Goal: Transaction & Acquisition: Purchase product/service

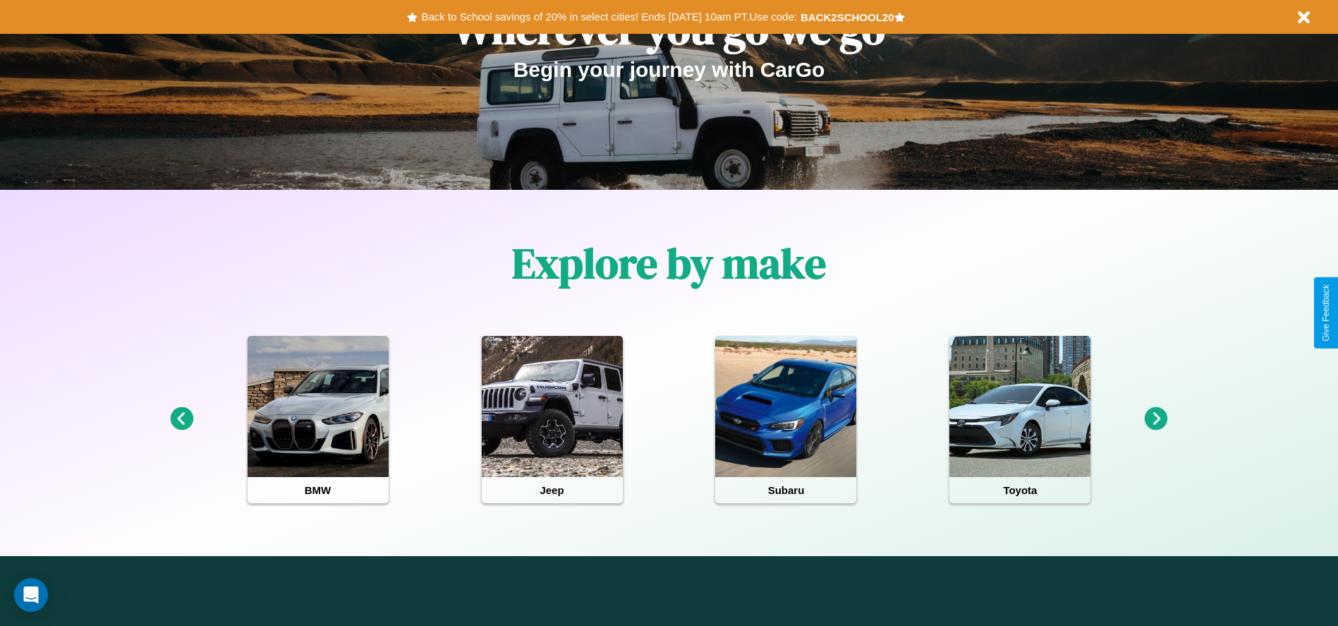
scroll to position [293, 0]
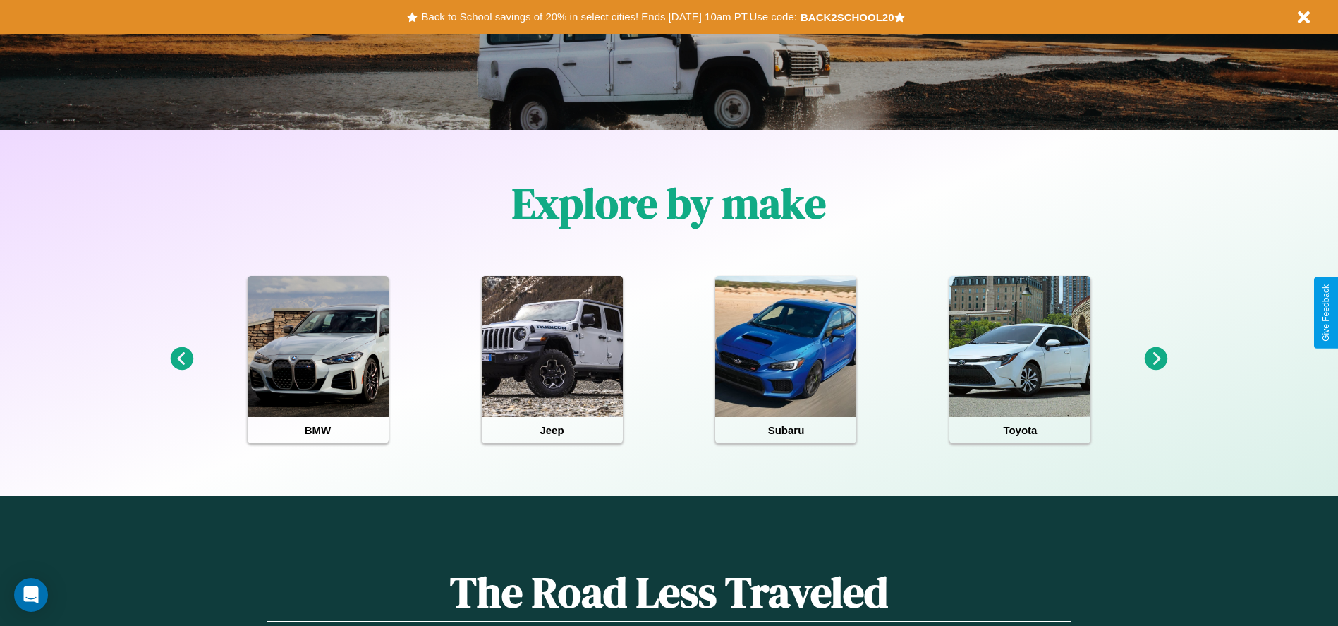
click at [181, 359] on icon at bounding box center [181, 358] width 23 height 23
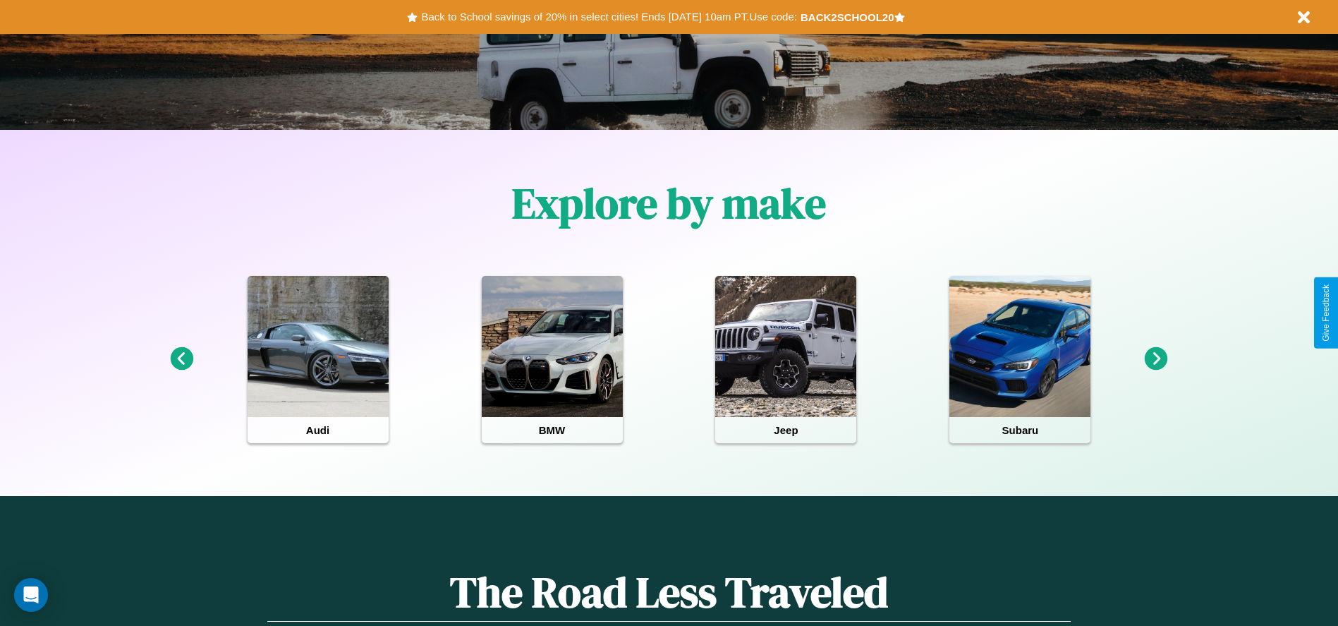
click at [1156, 359] on icon at bounding box center [1156, 358] width 23 height 23
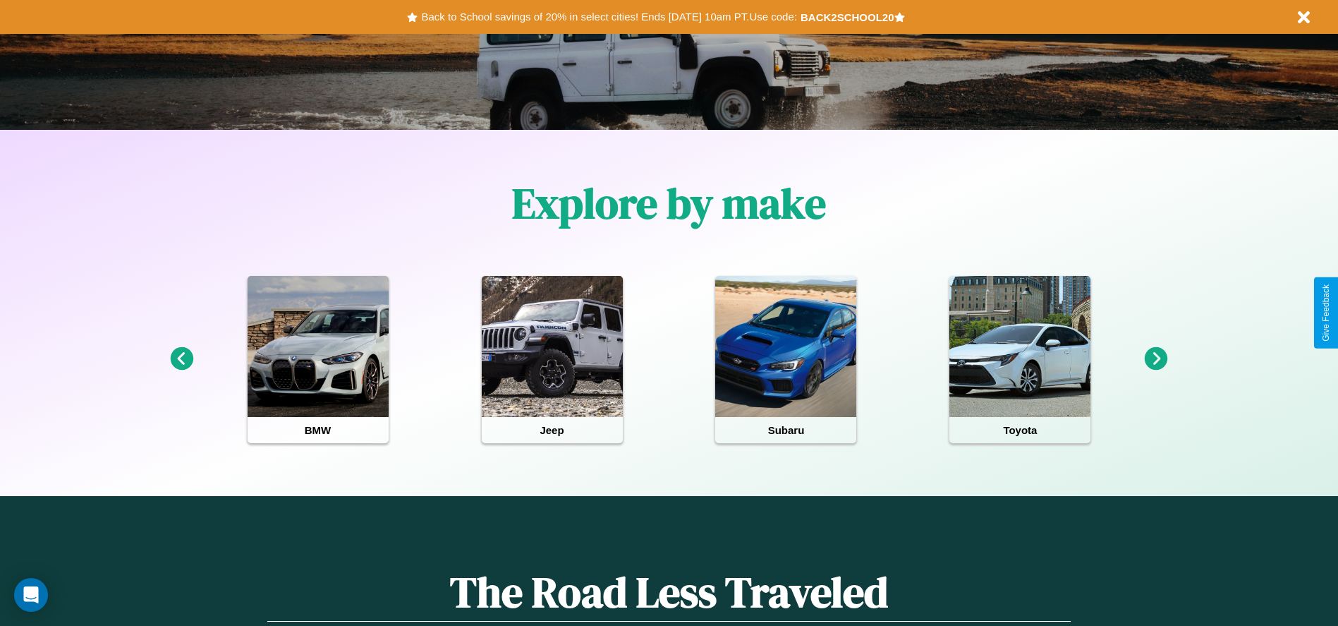
click at [181, 359] on icon at bounding box center [181, 358] width 23 height 23
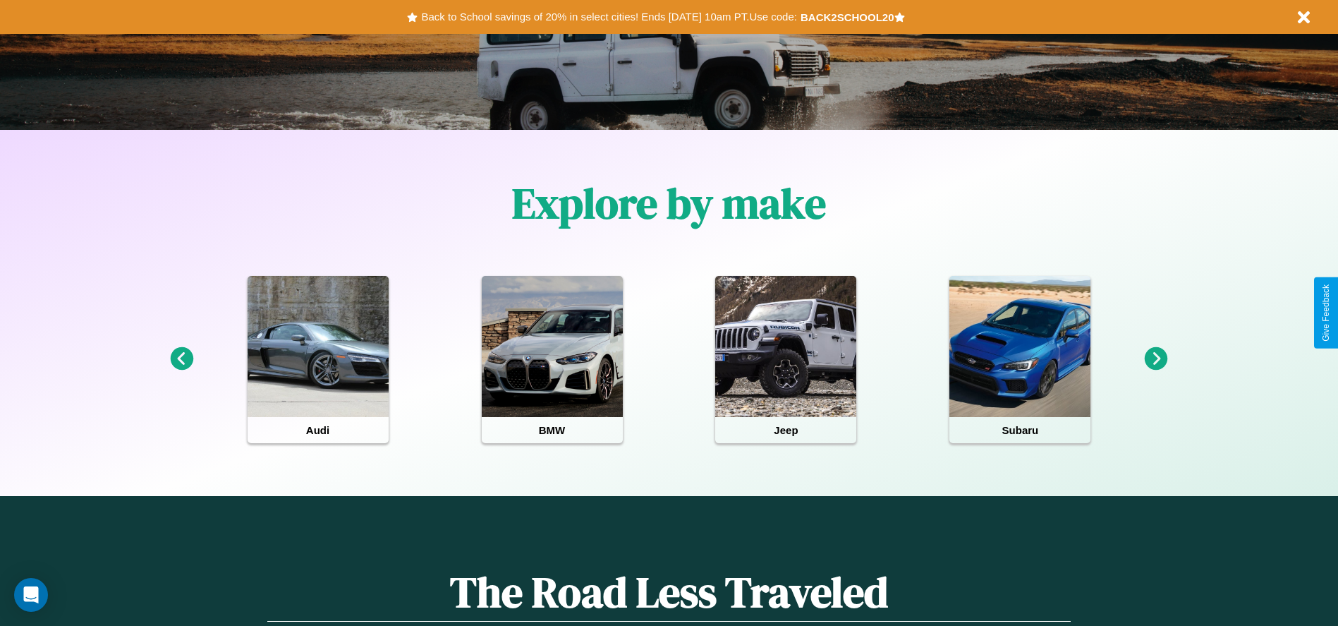
click at [1156, 359] on icon at bounding box center [1156, 358] width 23 height 23
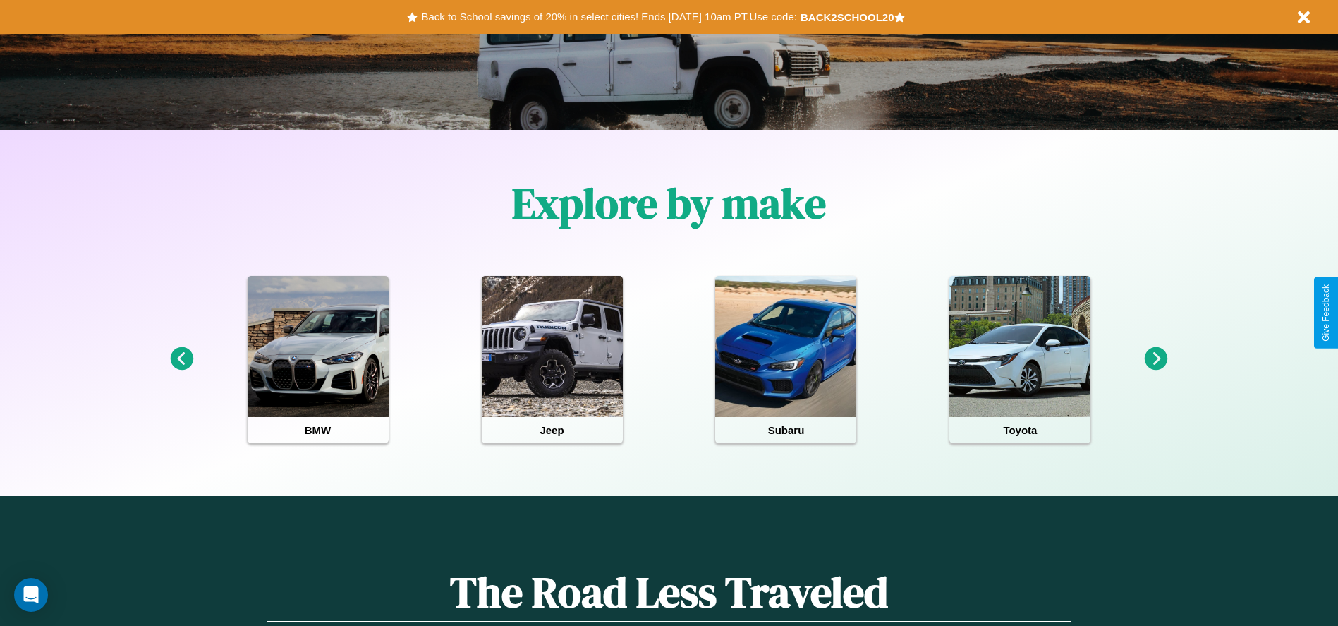
click at [1156, 359] on icon at bounding box center [1156, 358] width 23 height 23
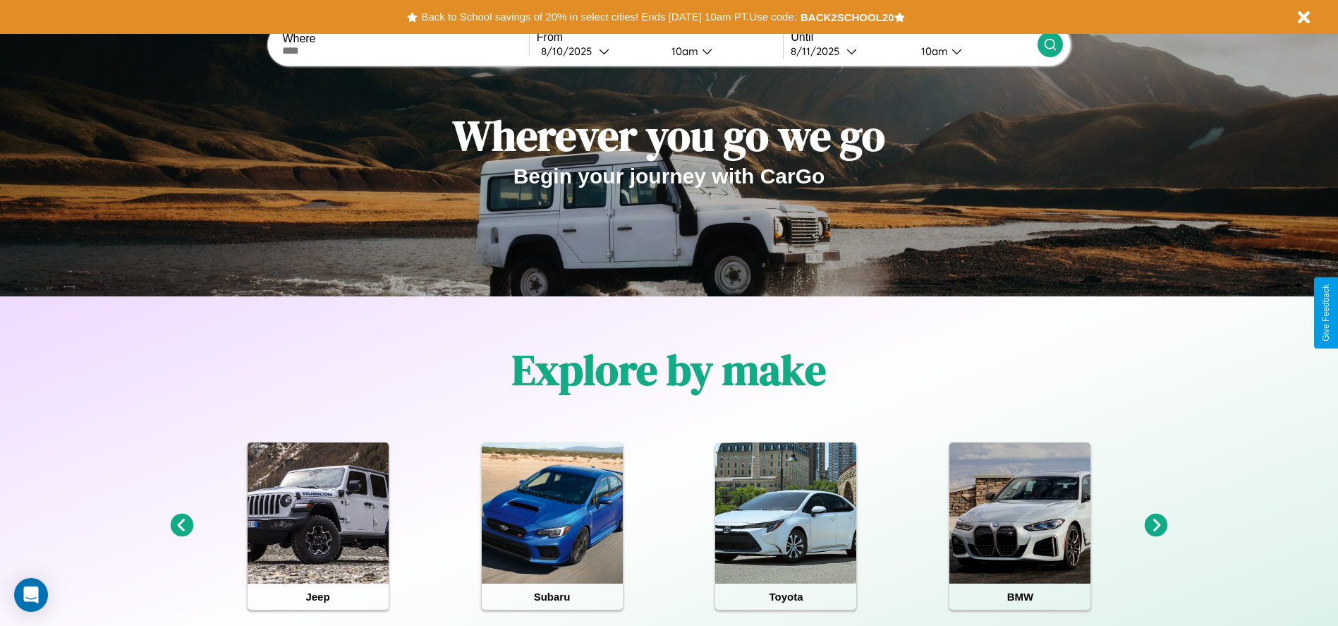
scroll to position [0, 0]
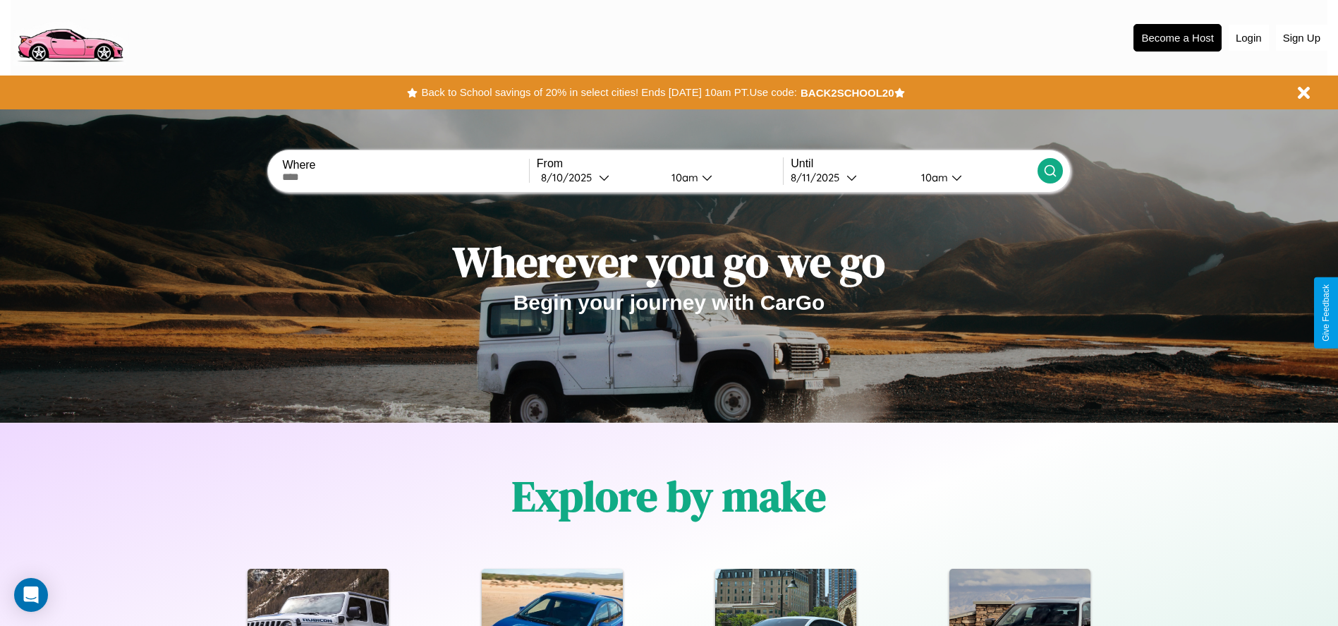
click at [406, 177] on input "text" at bounding box center [405, 176] width 246 height 11
type input "*********"
click at [598, 177] on div "[DATE]" at bounding box center [570, 177] width 58 height 13
select select "*"
select select "****"
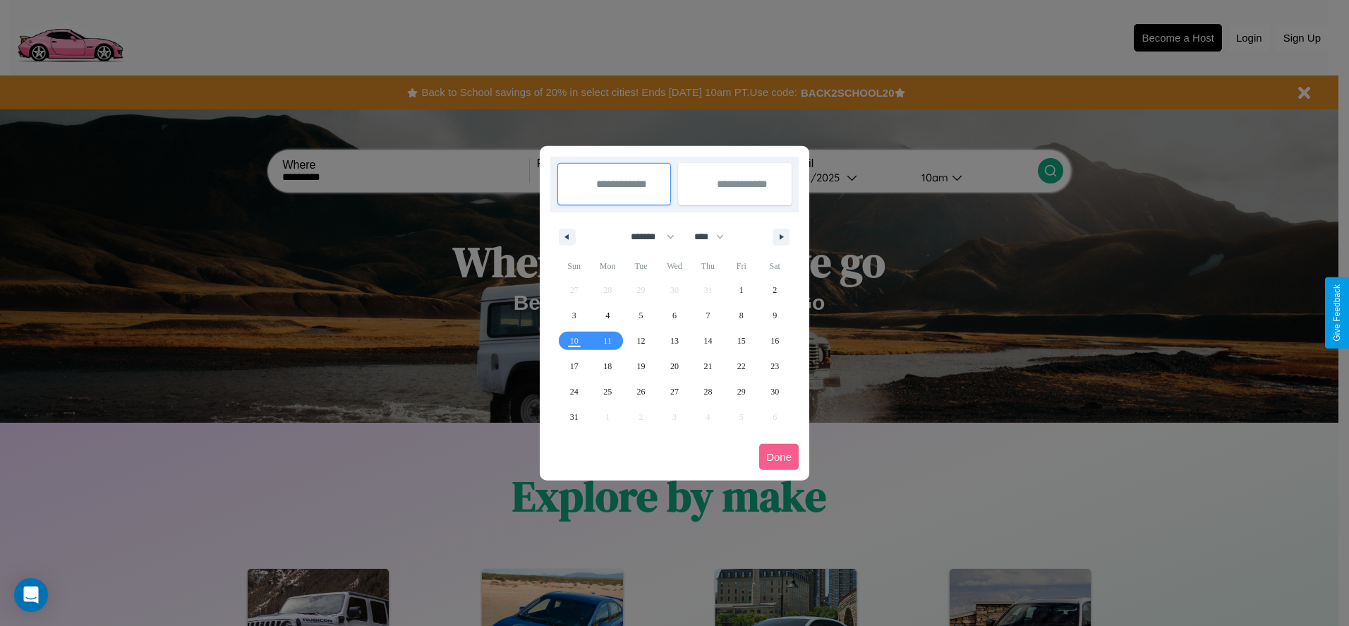
drag, startPoint x: 646, startPoint y: 236, endPoint x: 674, endPoint y: 283, distance: 54.4
click at [646, 236] on select "******* ******** ***** ***** *** **** **** ****** ********* ******* ******** **…" at bounding box center [650, 236] width 60 height 23
select select "*"
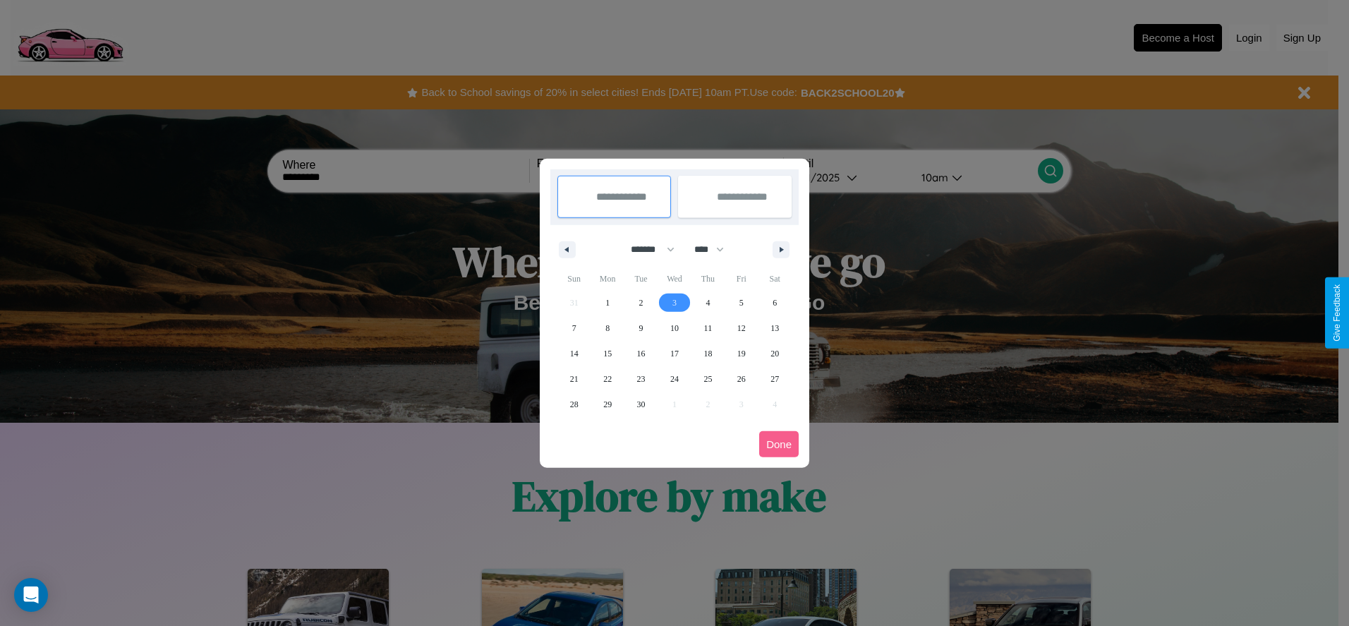
click at [674, 302] on span "3" at bounding box center [674, 302] width 4 height 25
type input "**********"
click at [775, 302] on span "6" at bounding box center [774, 302] width 4 height 25
type input "**********"
click at [779, 444] on button "Done" at bounding box center [779, 444] width 40 height 26
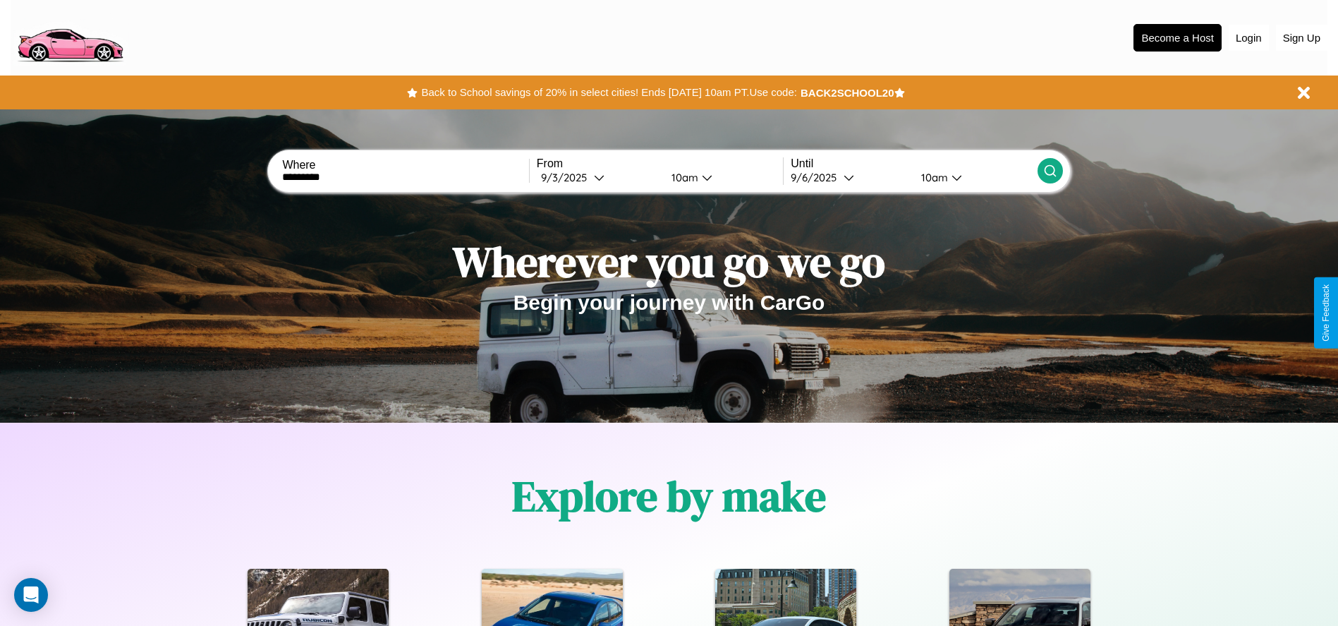
click at [682, 177] on div "10am" at bounding box center [683, 177] width 37 height 13
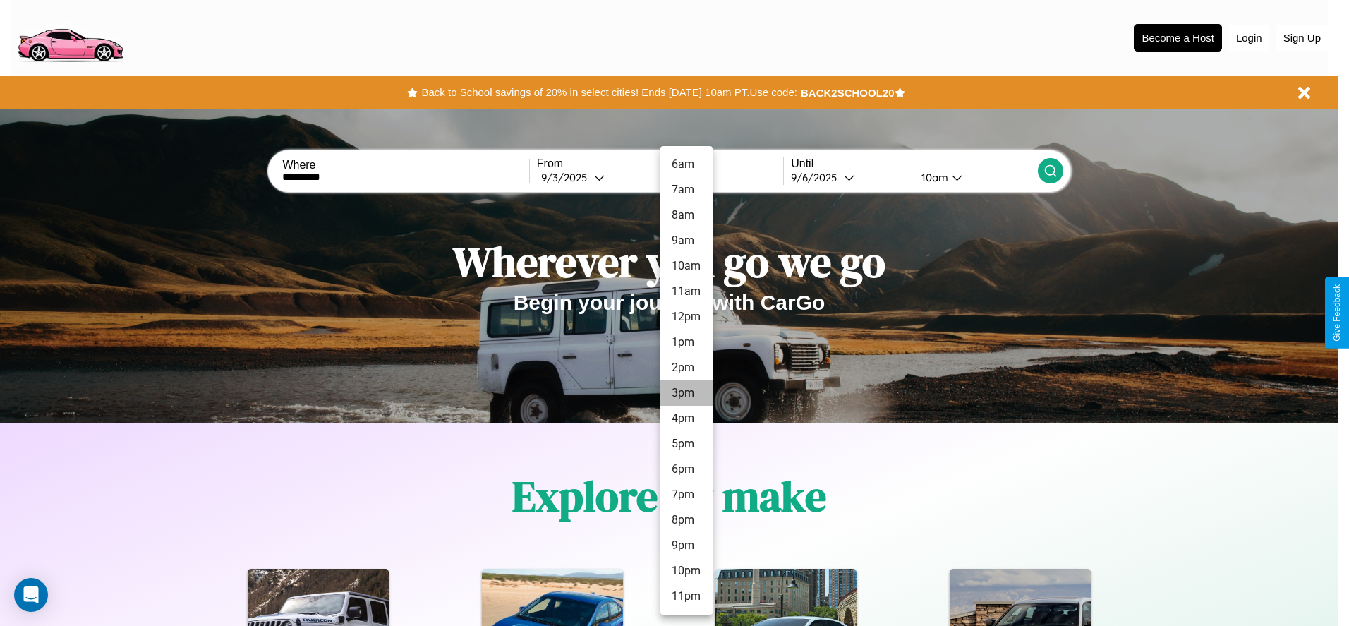
click at [686, 393] on li "3pm" at bounding box center [686, 392] width 52 height 25
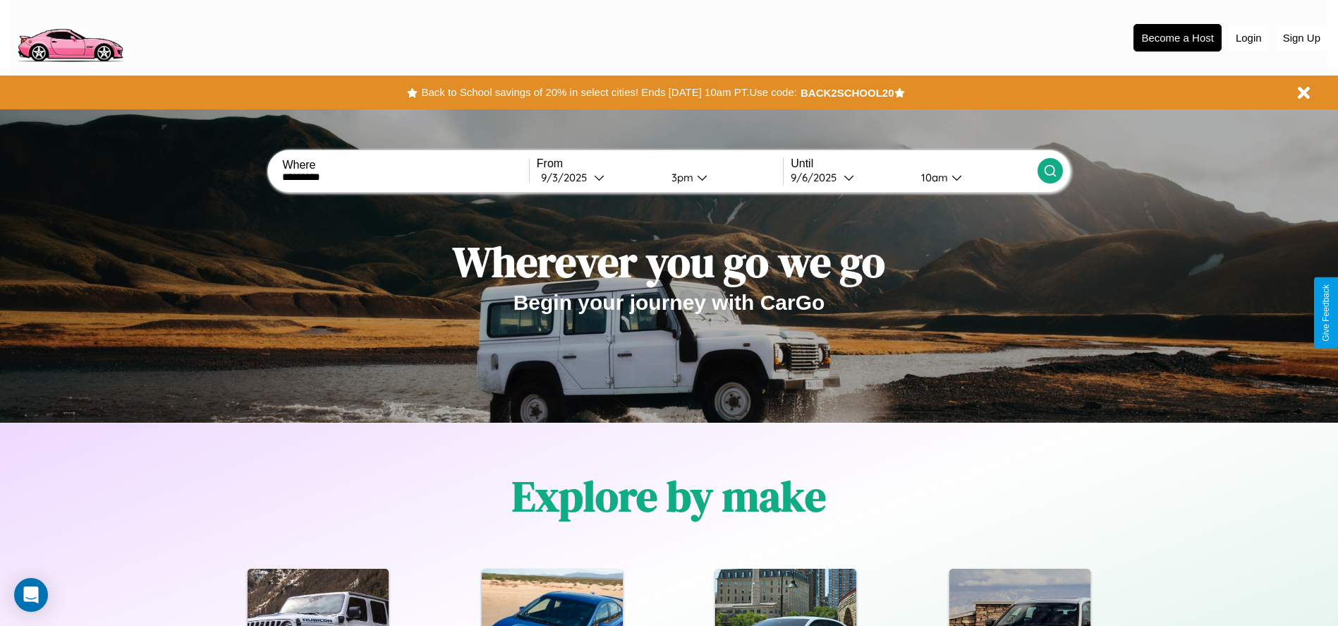
click at [1050, 171] on icon at bounding box center [1050, 171] width 14 height 14
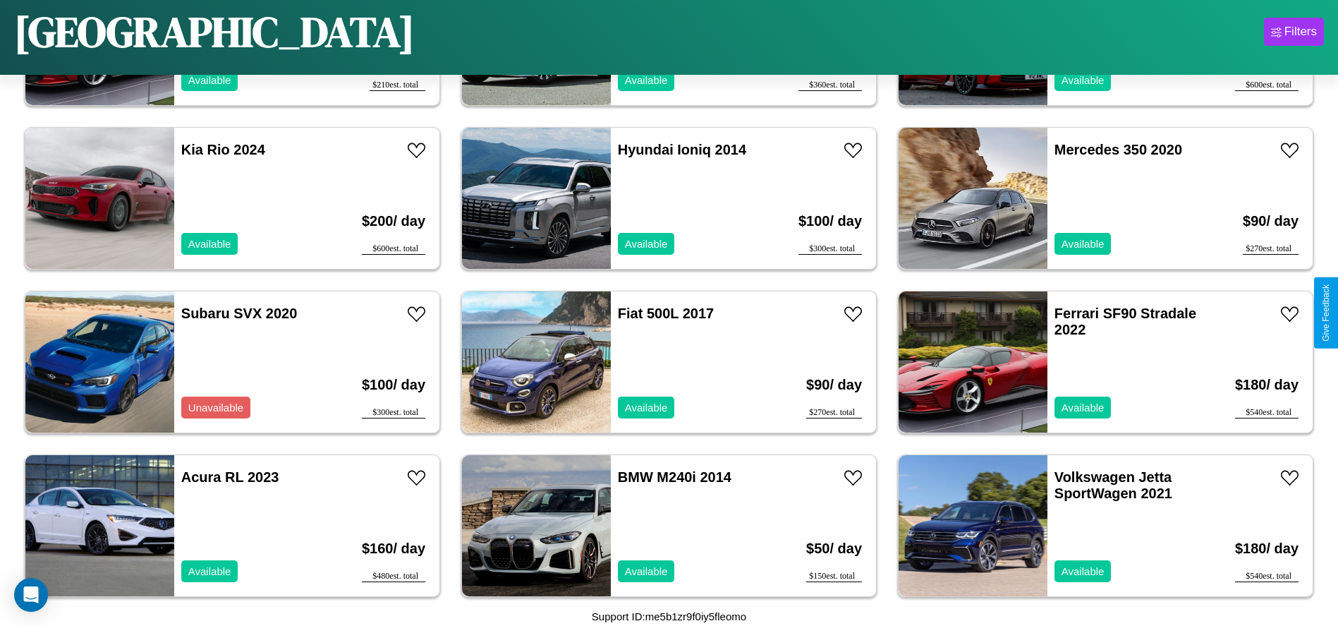
scroll to position [1303, 0]
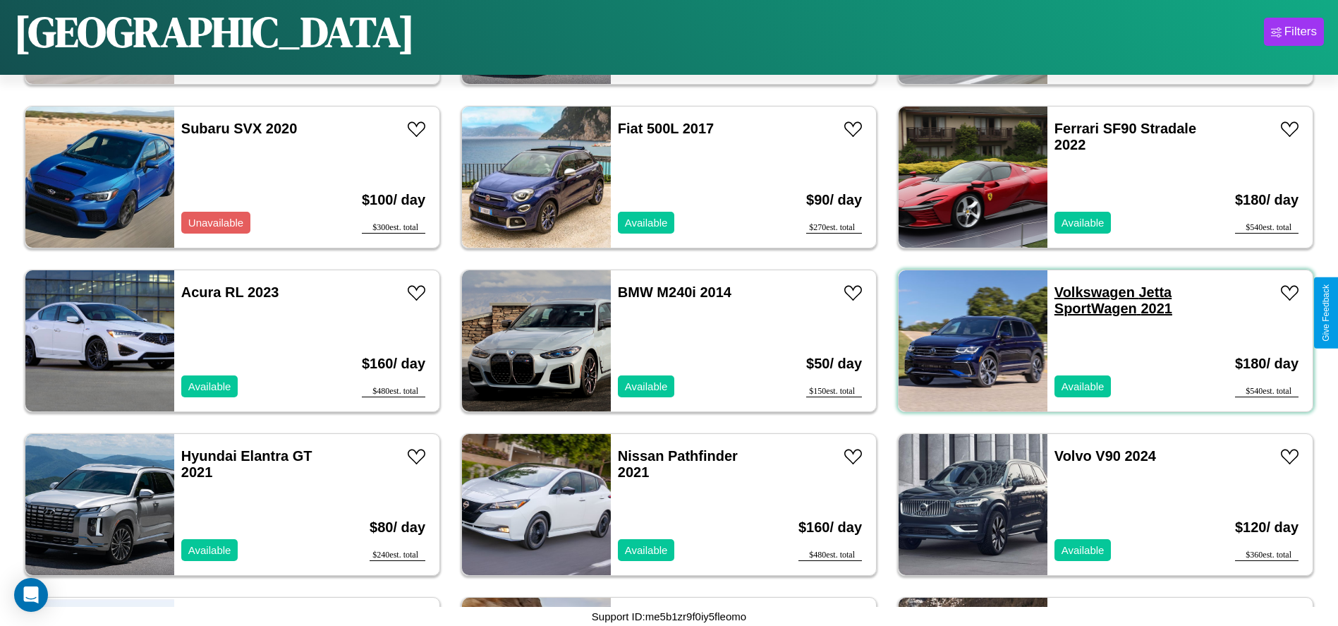
click at [1086, 292] on link "Volkswagen Jetta SportWagen 2021" at bounding box center [1114, 300] width 118 height 32
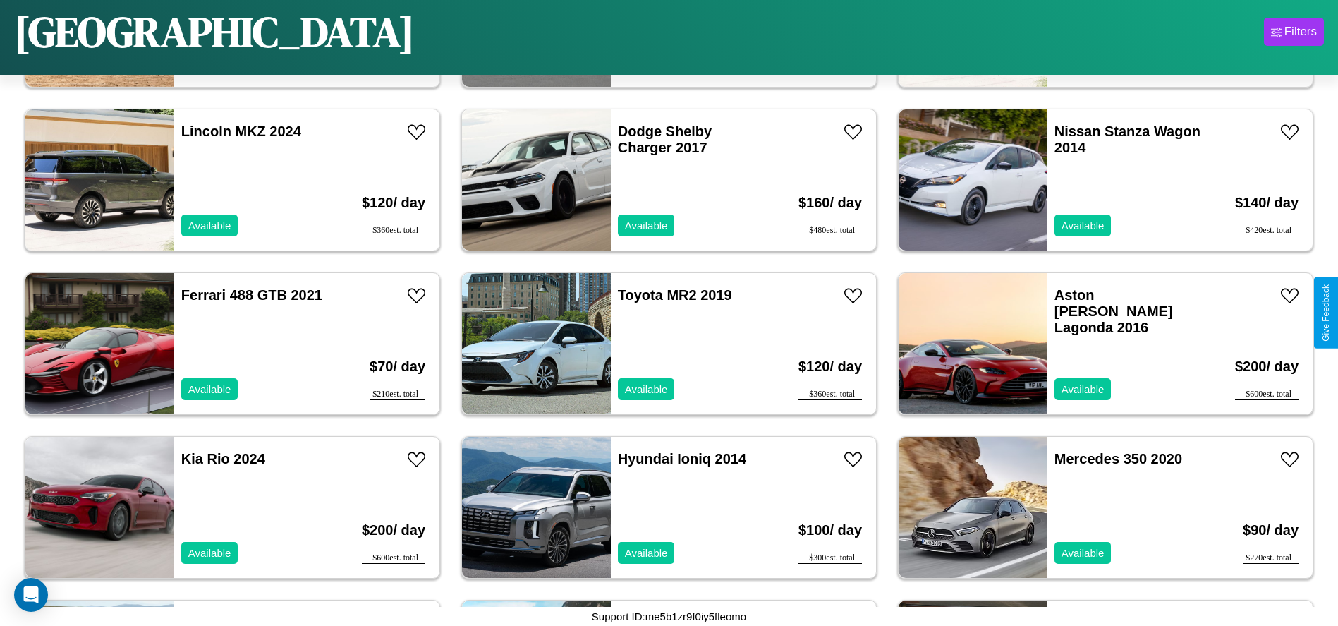
scroll to position [648, 0]
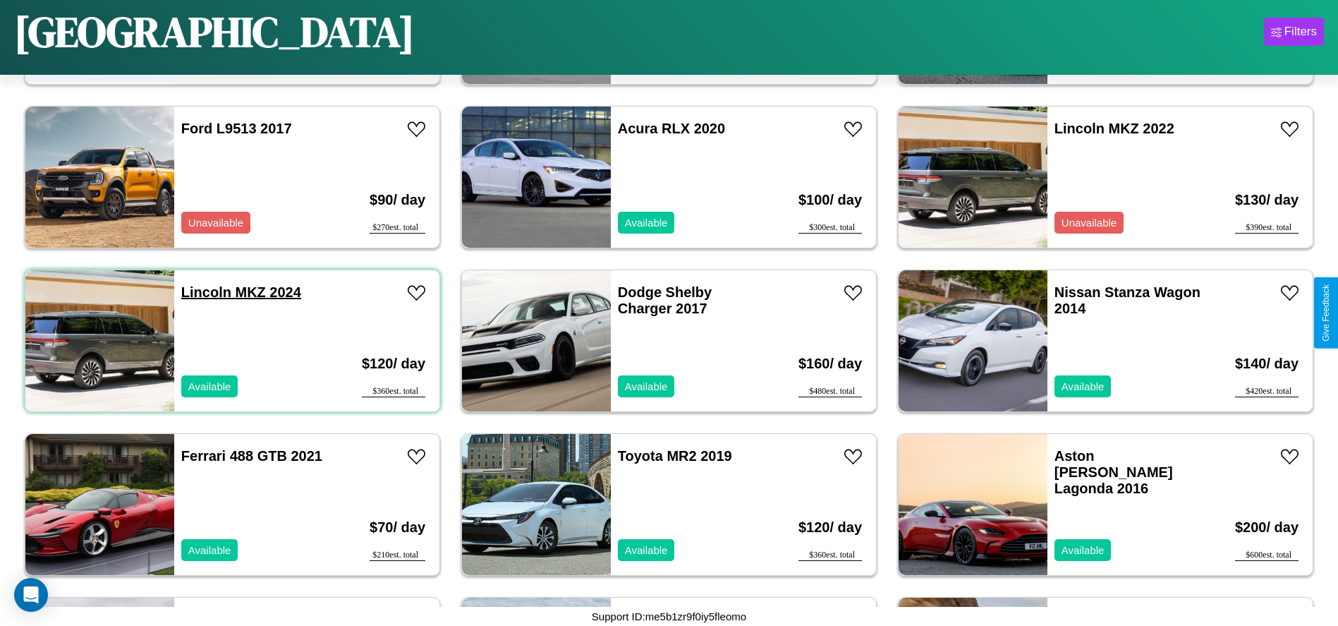
click at [205, 292] on link "Lincoln MKZ 2024" at bounding box center [241, 292] width 120 height 16
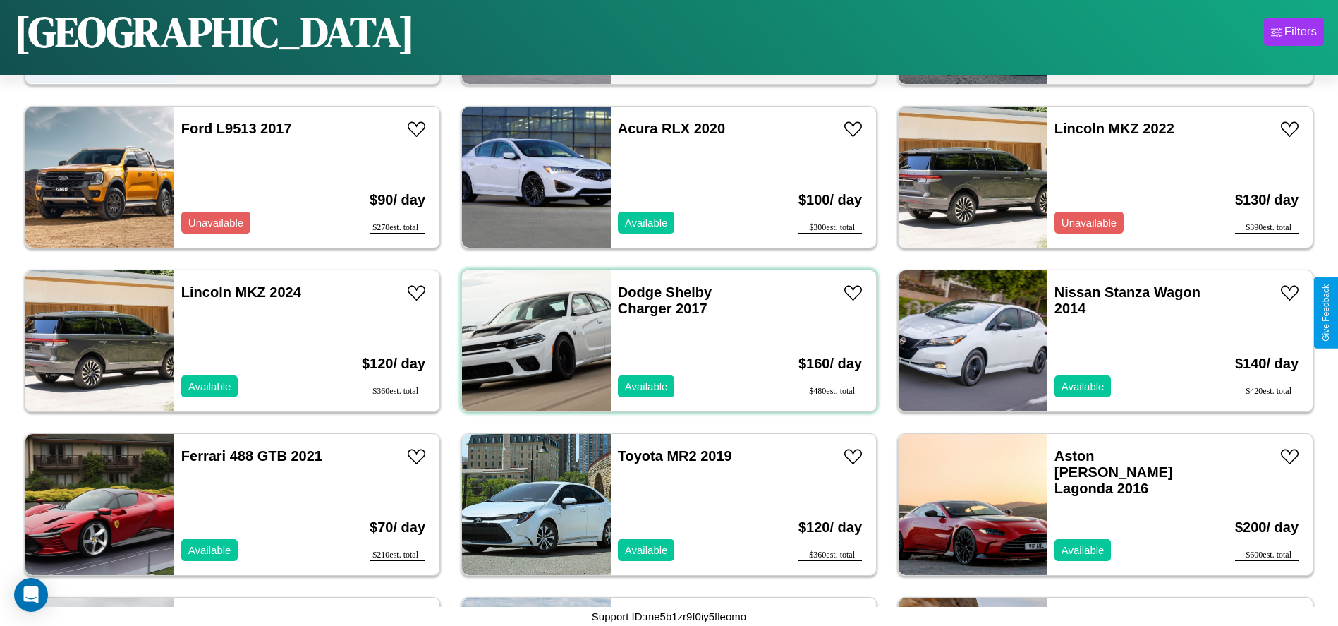
scroll to position [68, 0]
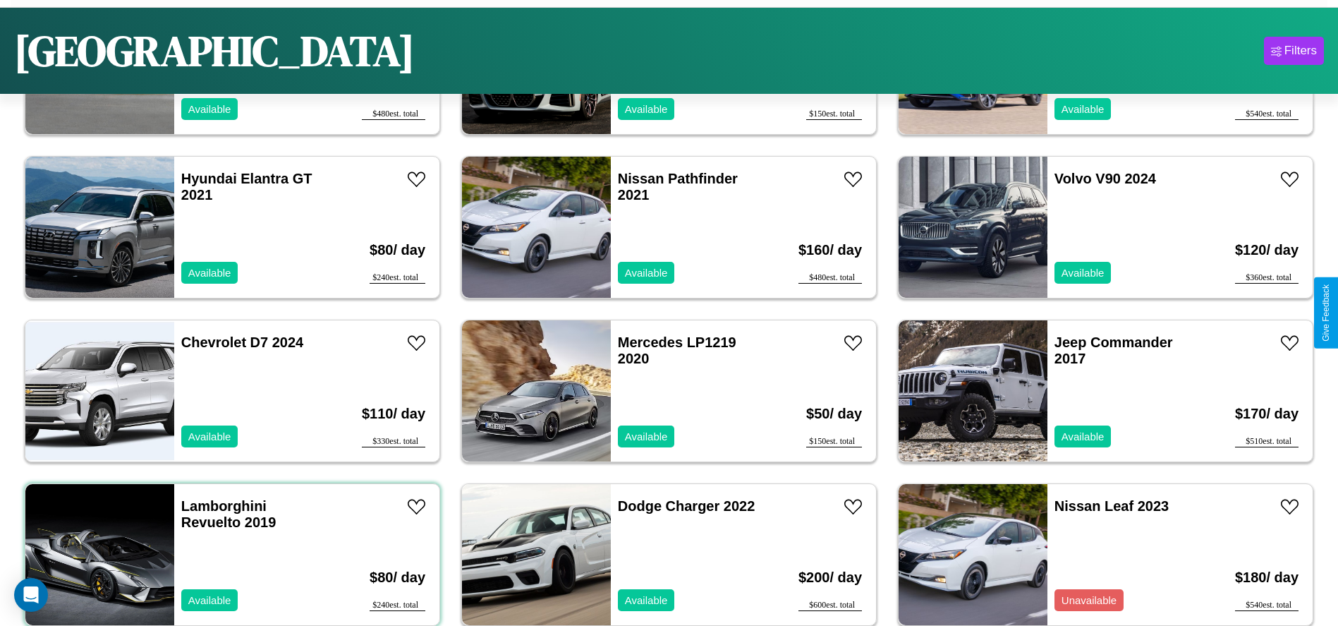
click at [231, 554] on div "Lamborghini Revuelto 2019 Available" at bounding box center [255, 554] width 163 height 141
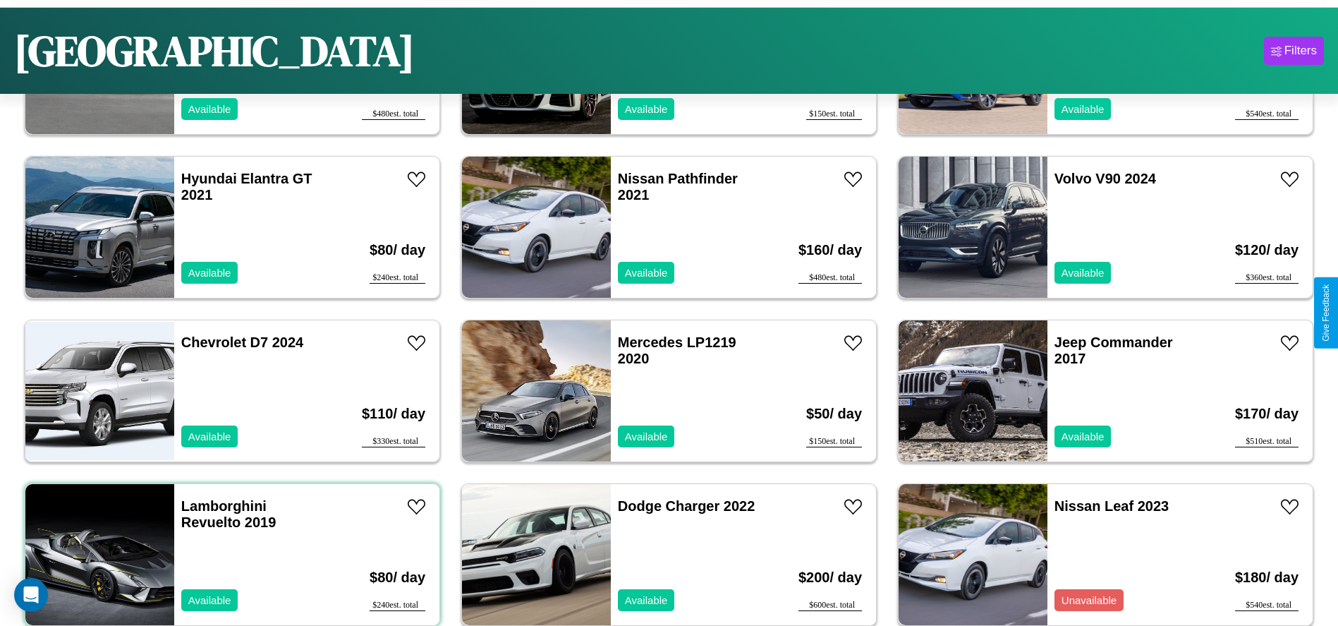
click at [231, 554] on div "Lamborghini Revuelto 2019 Available" at bounding box center [255, 554] width 163 height 141
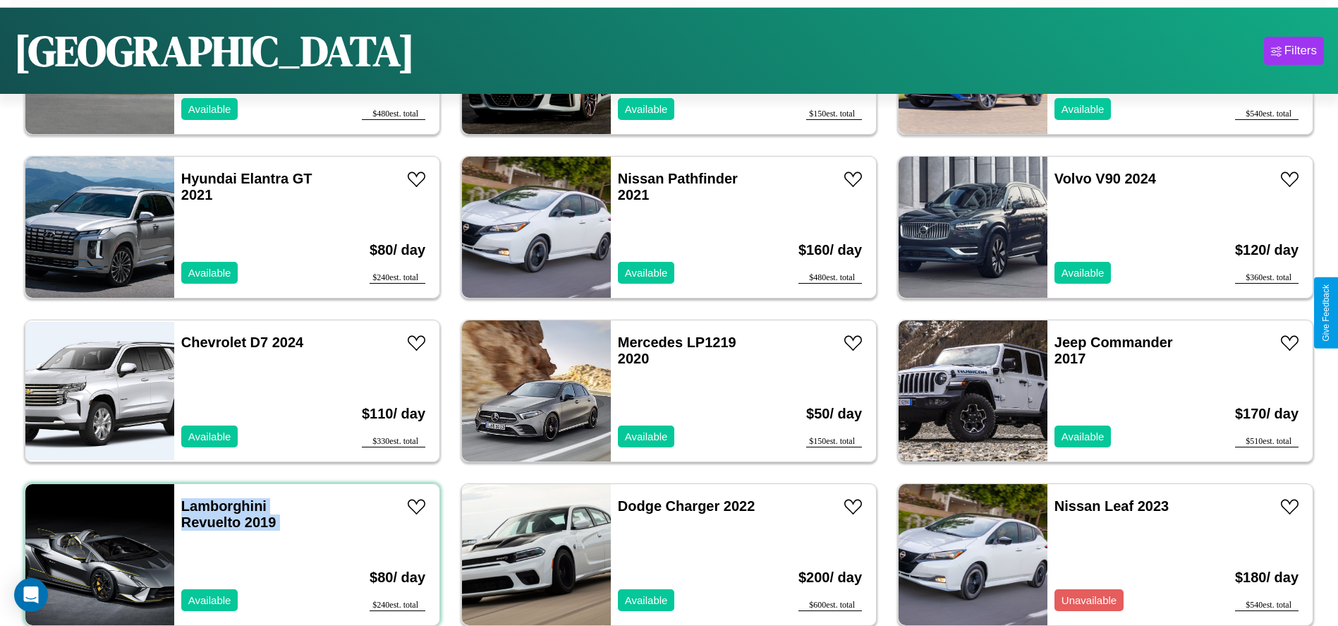
click at [231, 554] on div "Lamborghini Revuelto 2019 Available" at bounding box center [255, 554] width 163 height 141
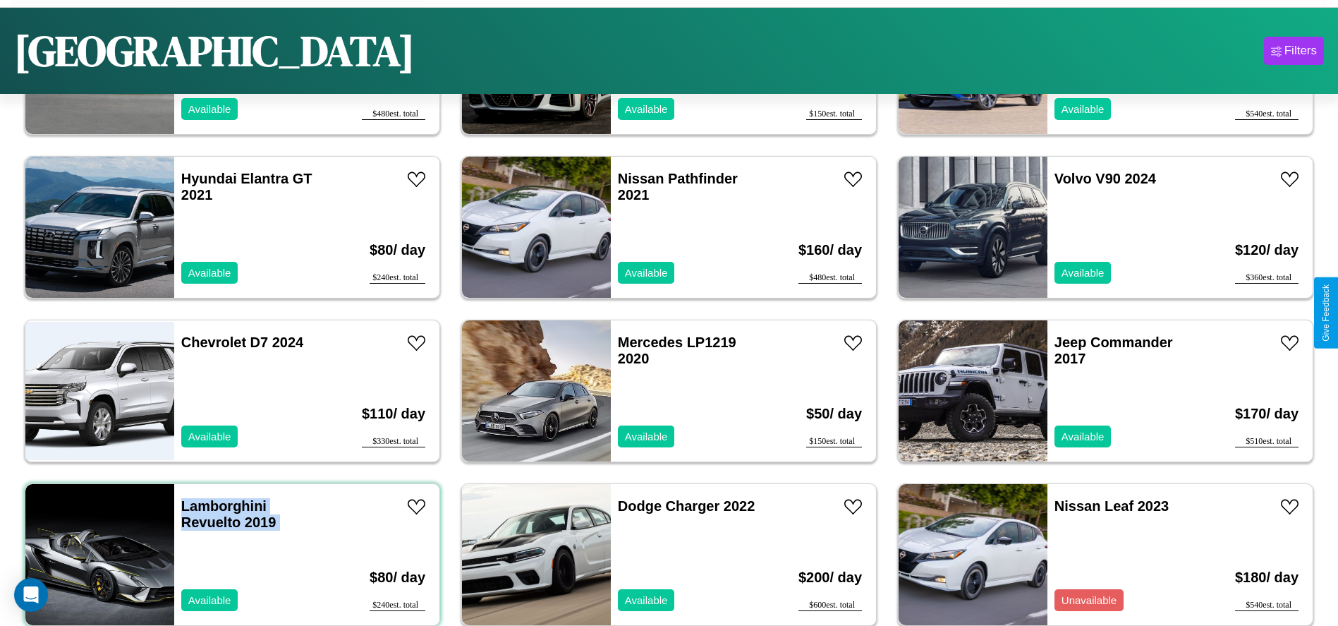
click at [231, 554] on div "Lamborghini Revuelto 2019 Available" at bounding box center [255, 554] width 163 height 141
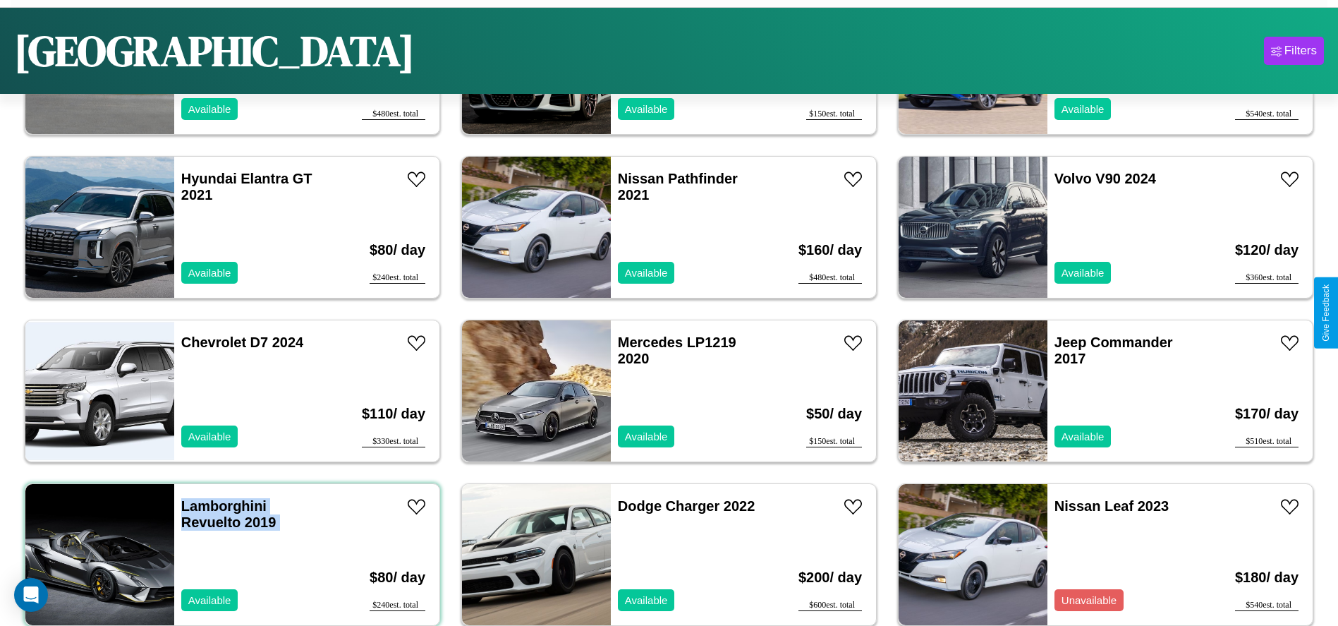
click at [231, 554] on div "Lamborghini Revuelto 2019 Available" at bounding box center [255, 554] width 163 height 141
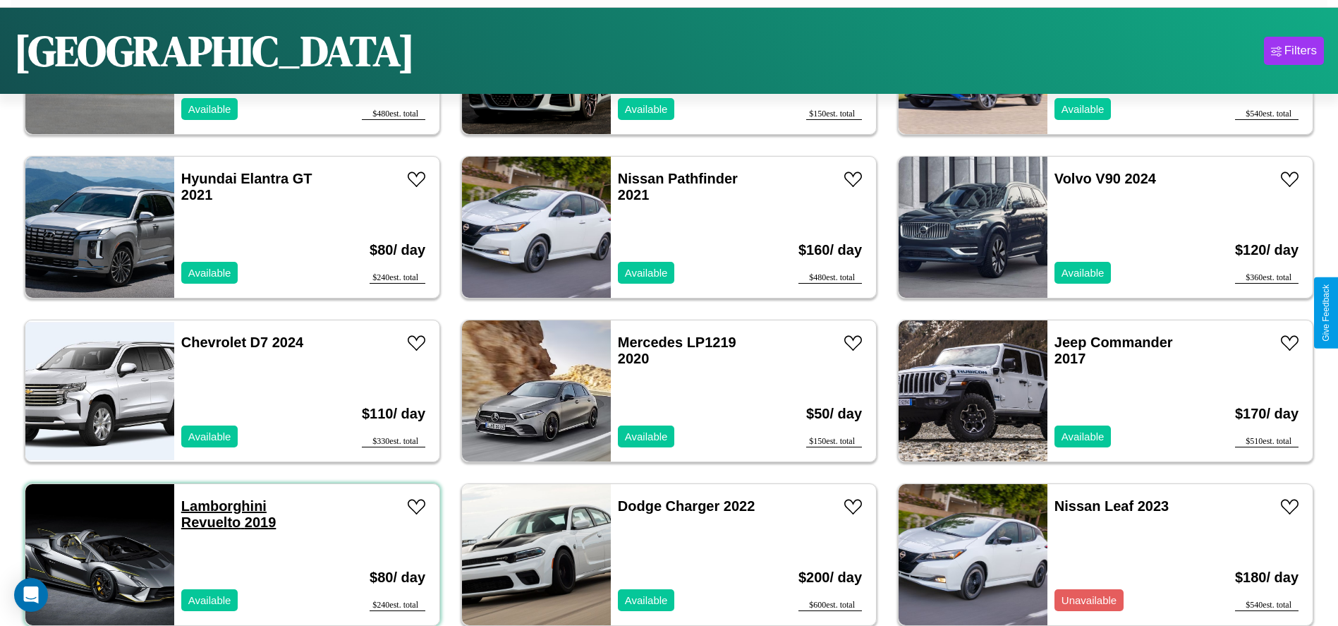
click at [222, 506] on link "Lamborghini Revuelto 2019" at bounding box center [228, 514] width 95 height 32
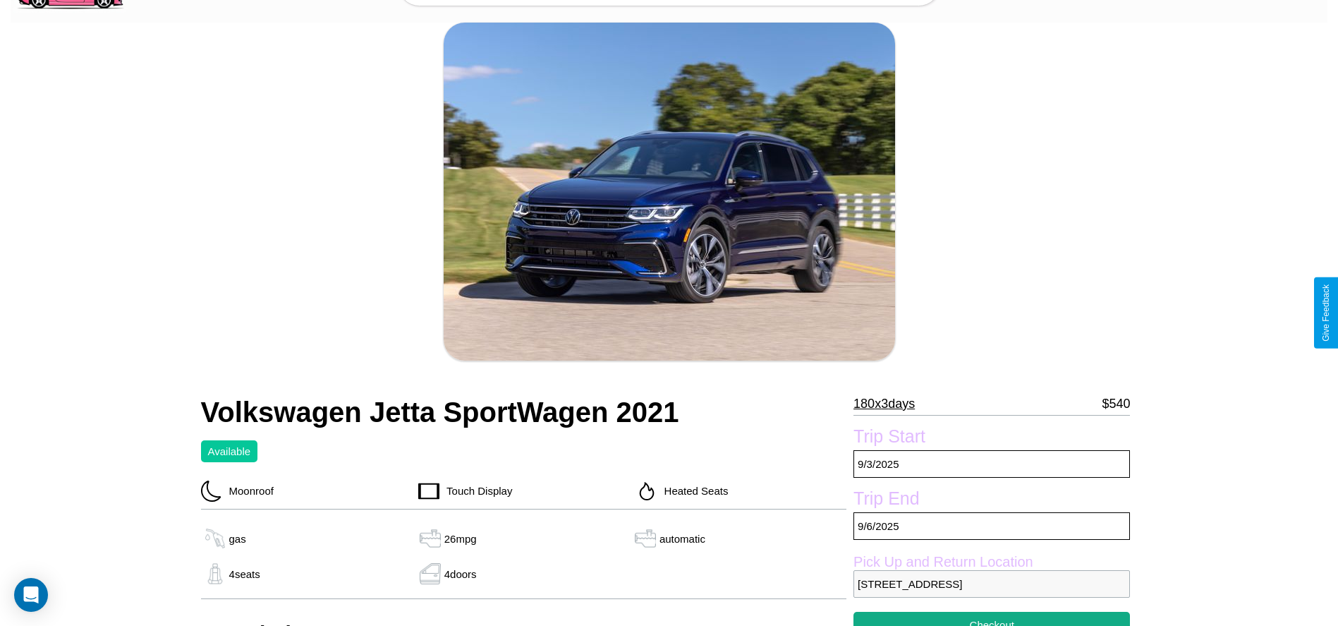
scroll to position [324, 0]
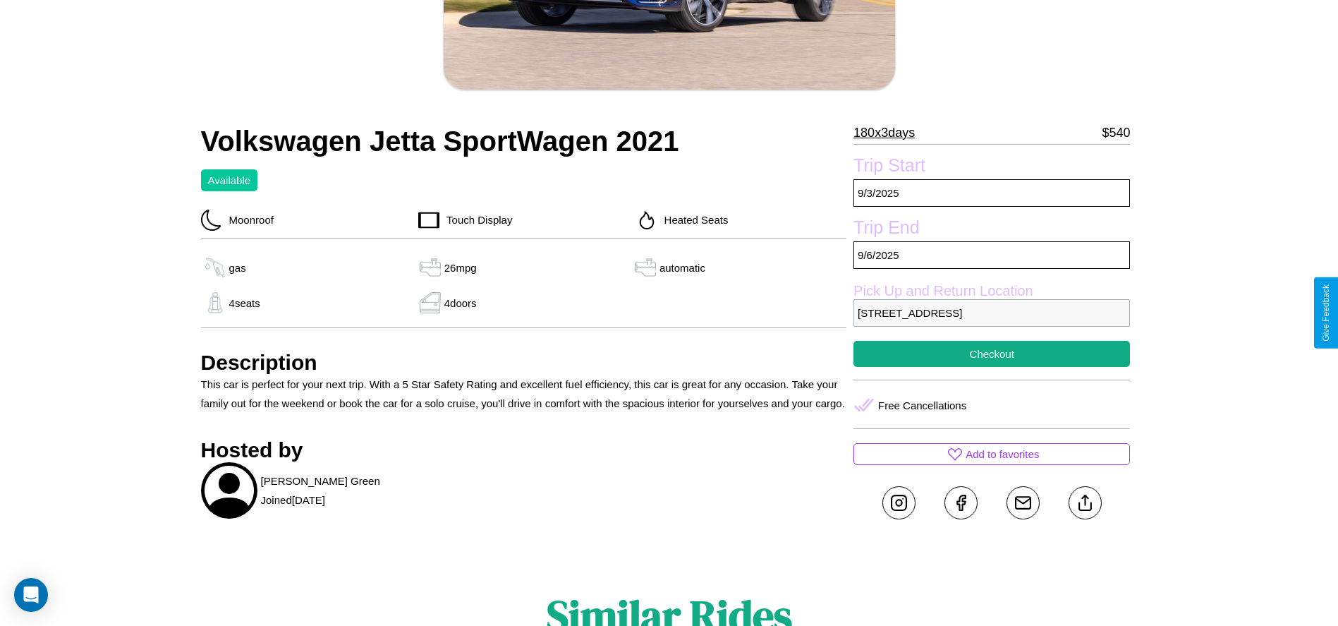
click at [992, 313] on p "1890 Main Street Stockholm Sweden 46004" at bounding box center [992, 313] width 277 height 28
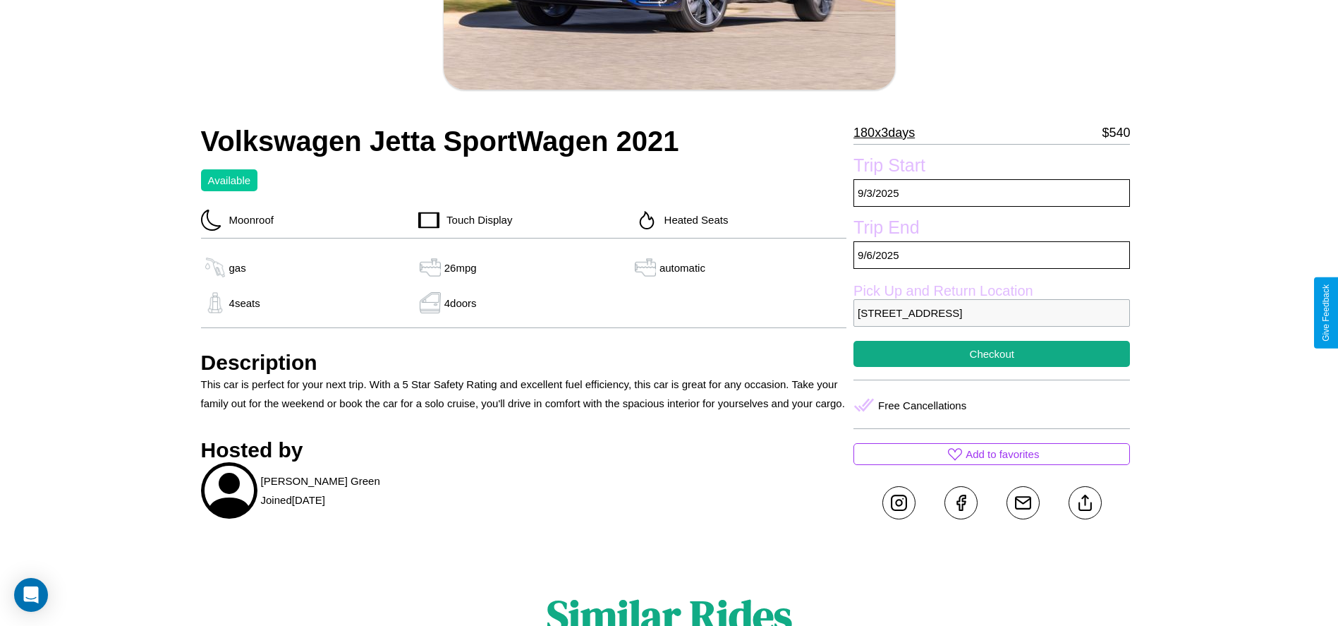
click at [992, 313] on p "1890 Main Street Stockholm Sweden 46004" at bounding box center [992, 313] width 277 height 28
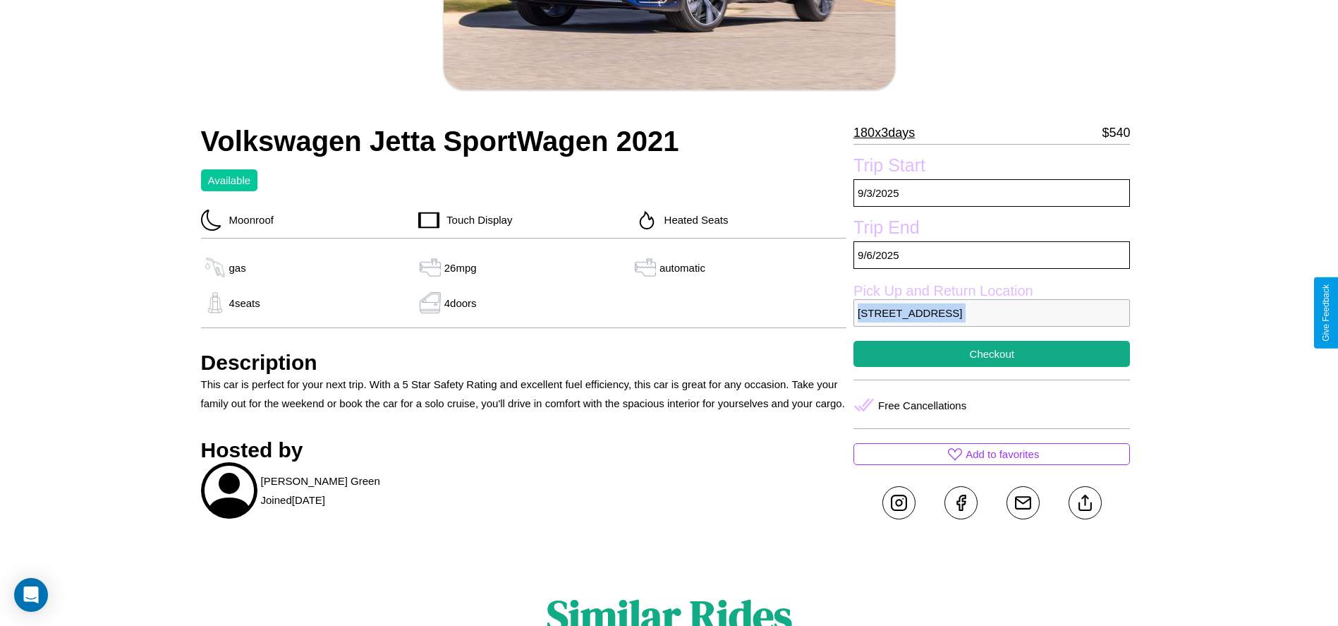
click at [992, 313] on p "1890 Main Street Stockholm Sweden 46004" at bounding box center [992, 313] width 277 height 28
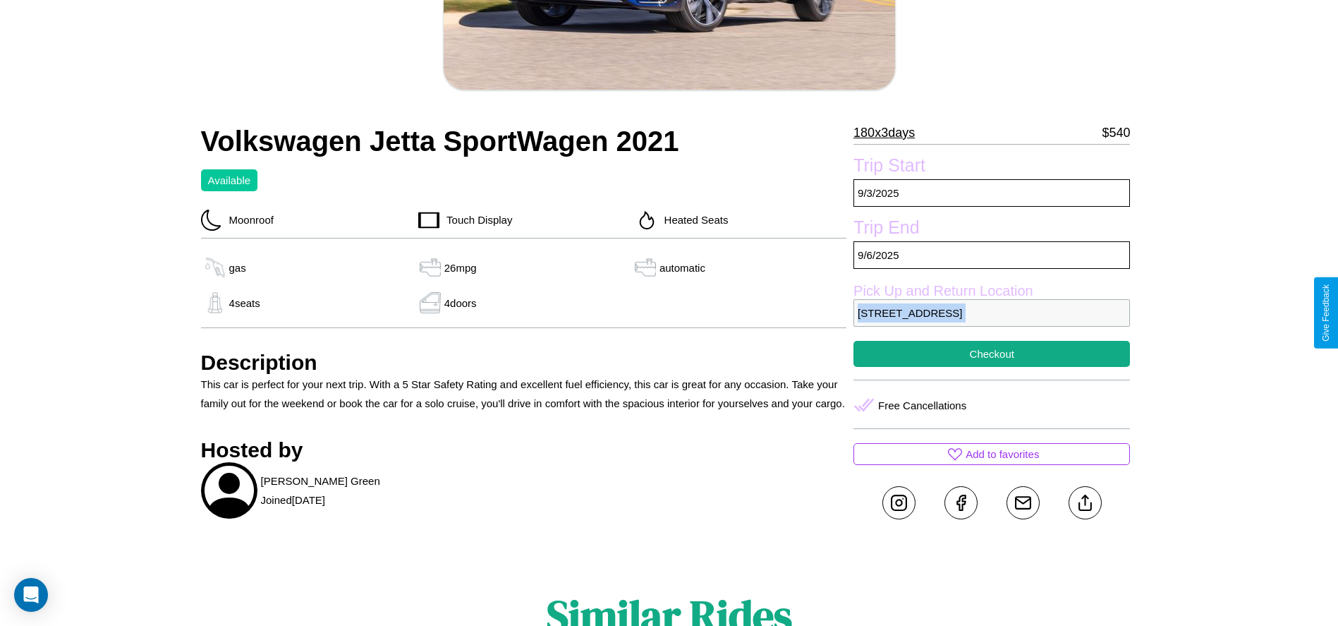
click at [992, 313] on p "1890 Main Street Stockholm Sweden 46004" at bounding box center [992, 313] width 277 height 28
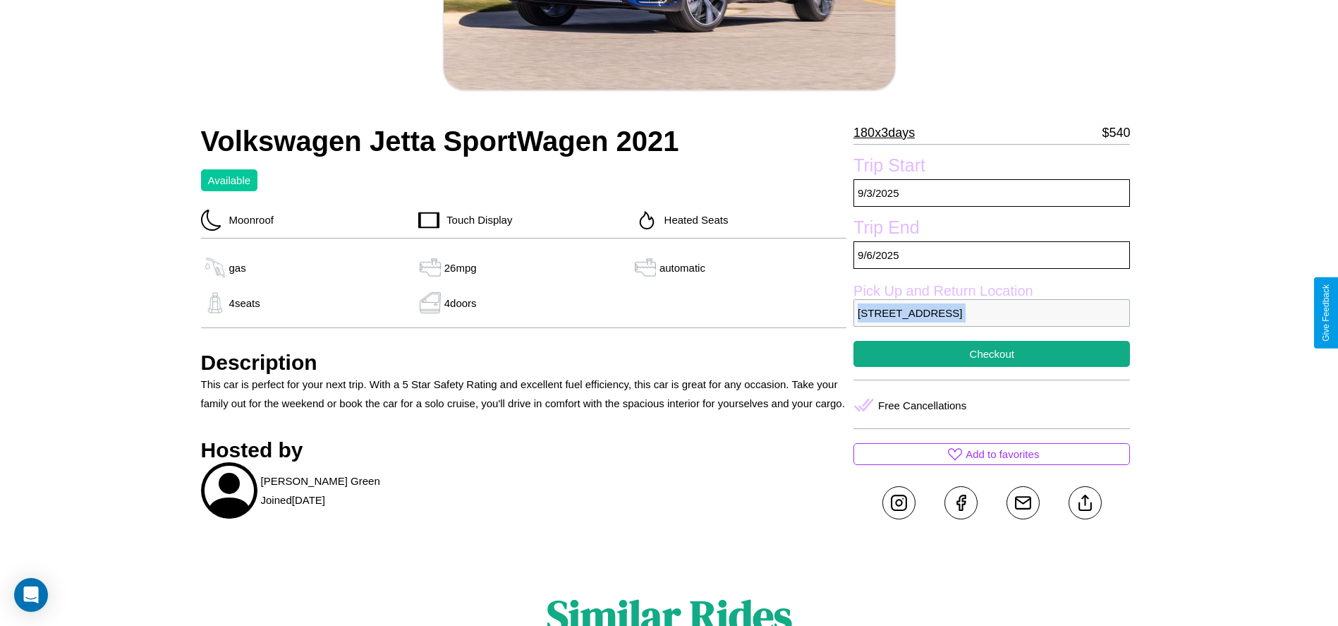
click at [992, 313] on p "1890 Main Street Stockholm Sweden 46004" at bounding box center [992, 313] width 277 height 28
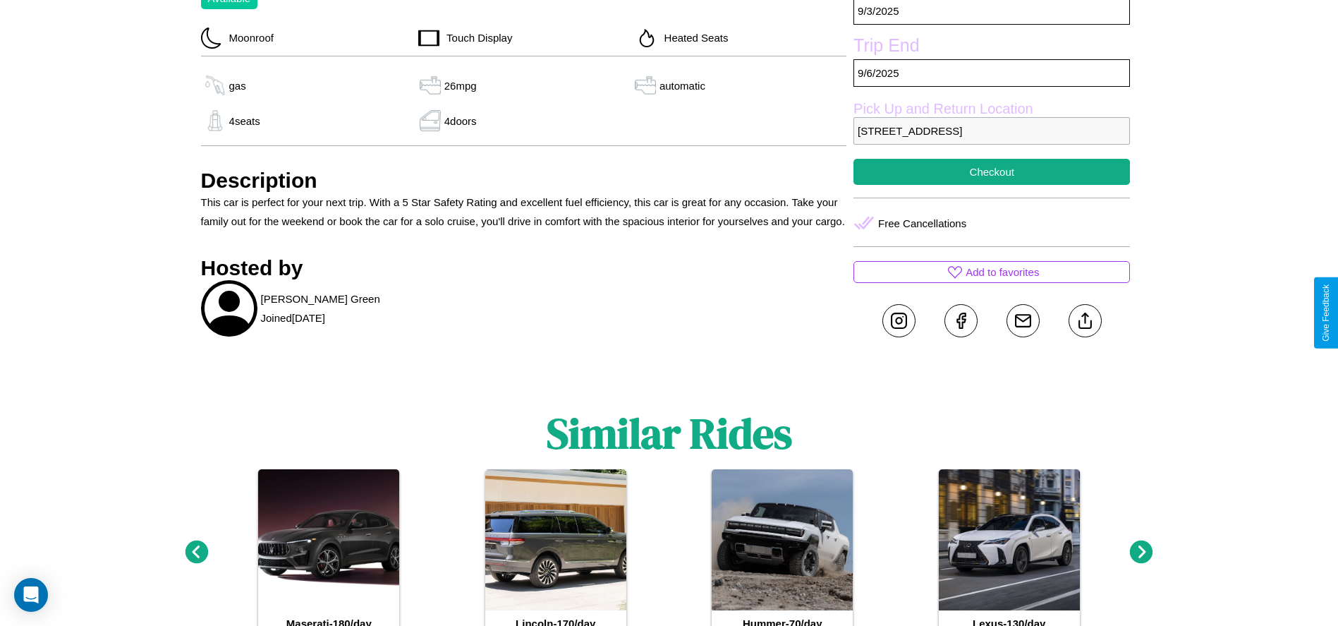
scroll to position [514, 0]
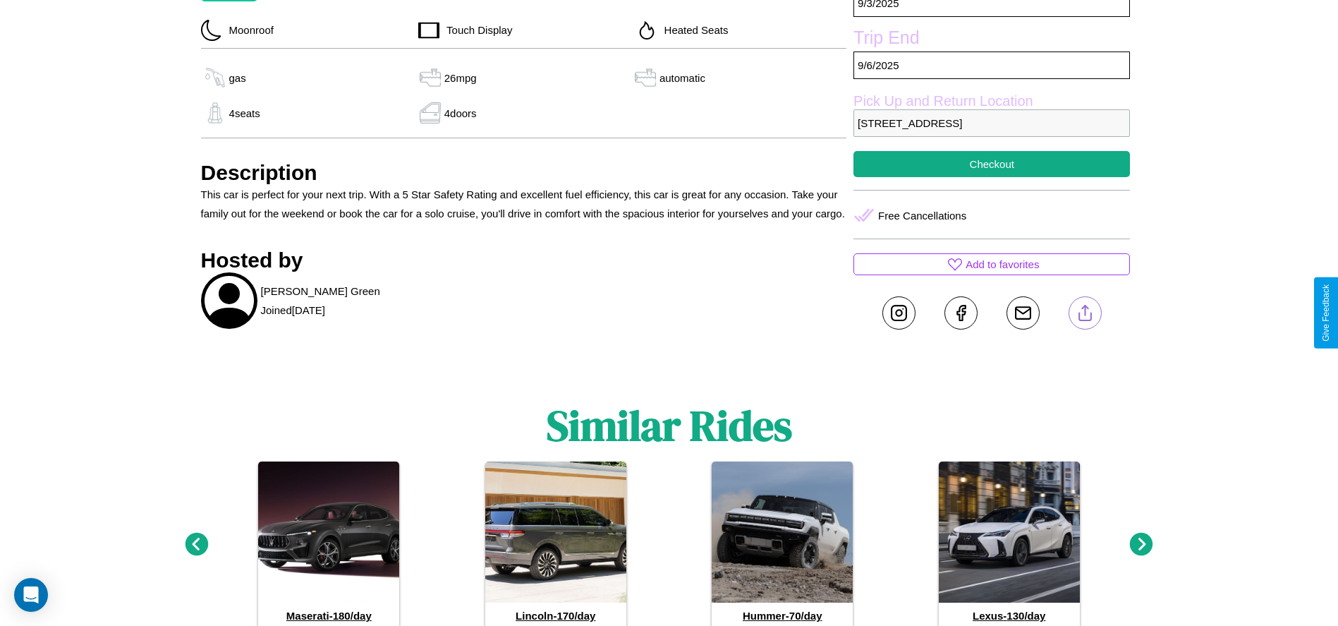
click at [1085, 313] on line at bounding box center [1085, 310] width 0 height 10
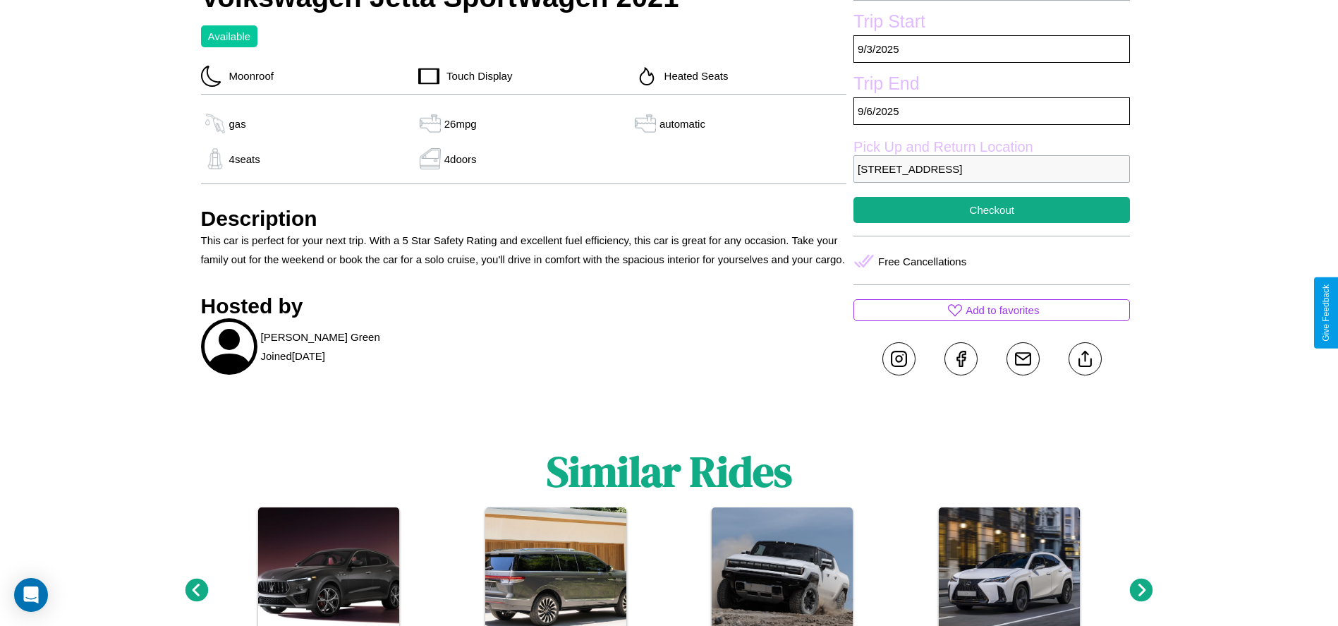
scroll to position [465, 0]
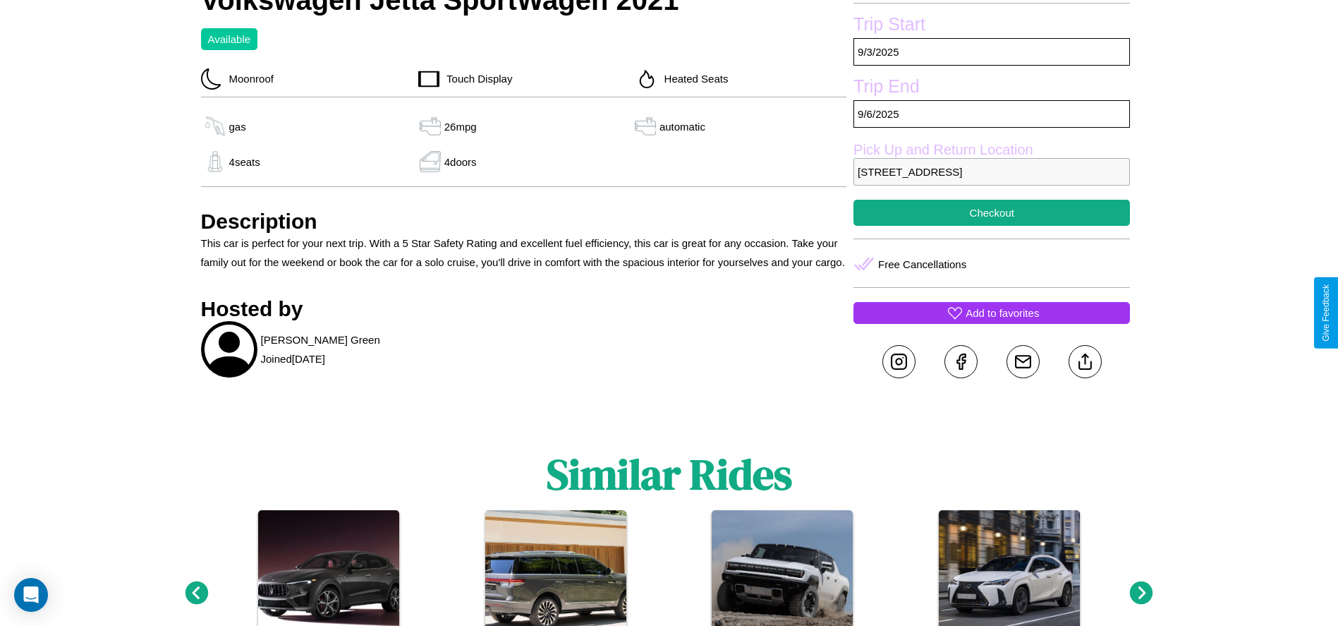
click at [992, 313] on p "Add to favorites" at bounding box center [1002, 312] width 73 height 19
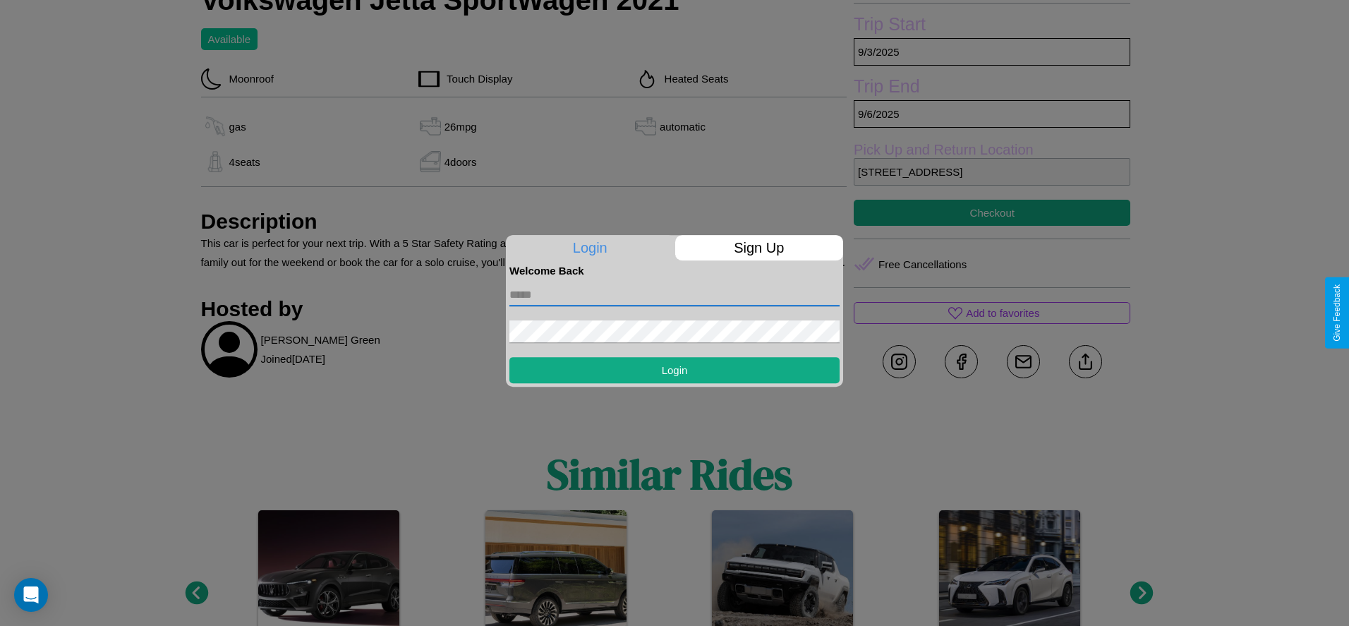
click at [674, 294] on input "text" at bounding box center [674, 295] width 330 height 23
type input "**********"
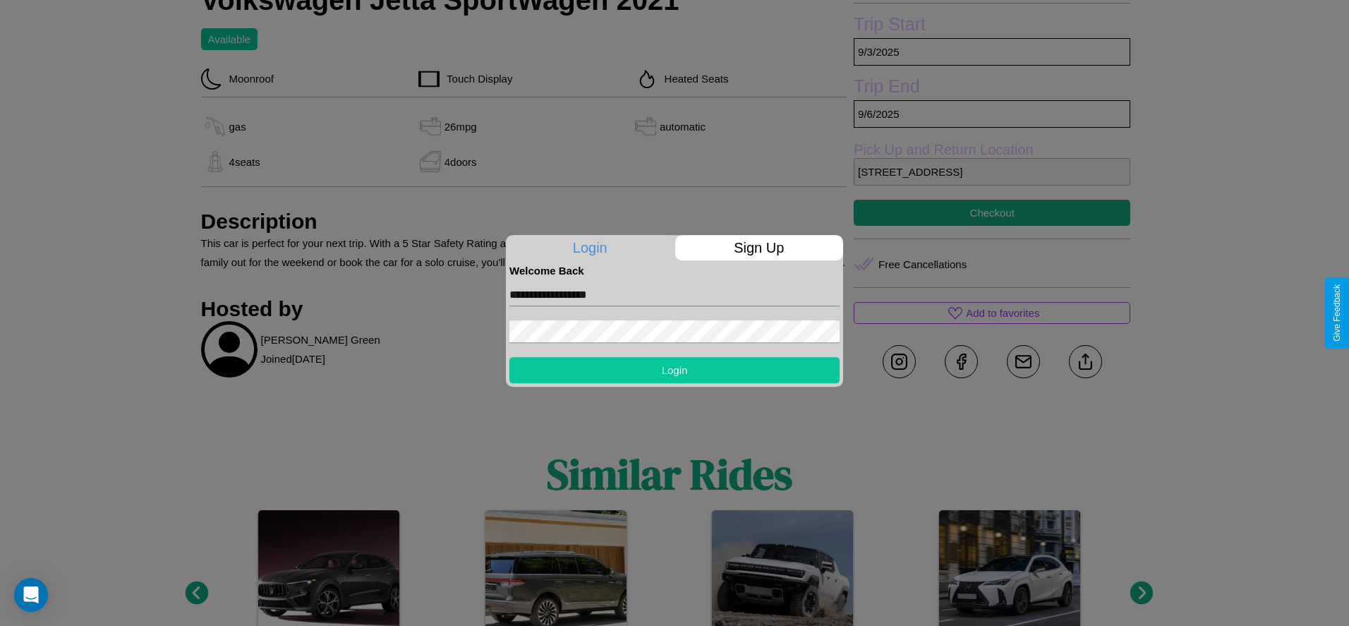
click at [674, 370] on button "Login" at bounding box center [674, 370] width 330 height 26
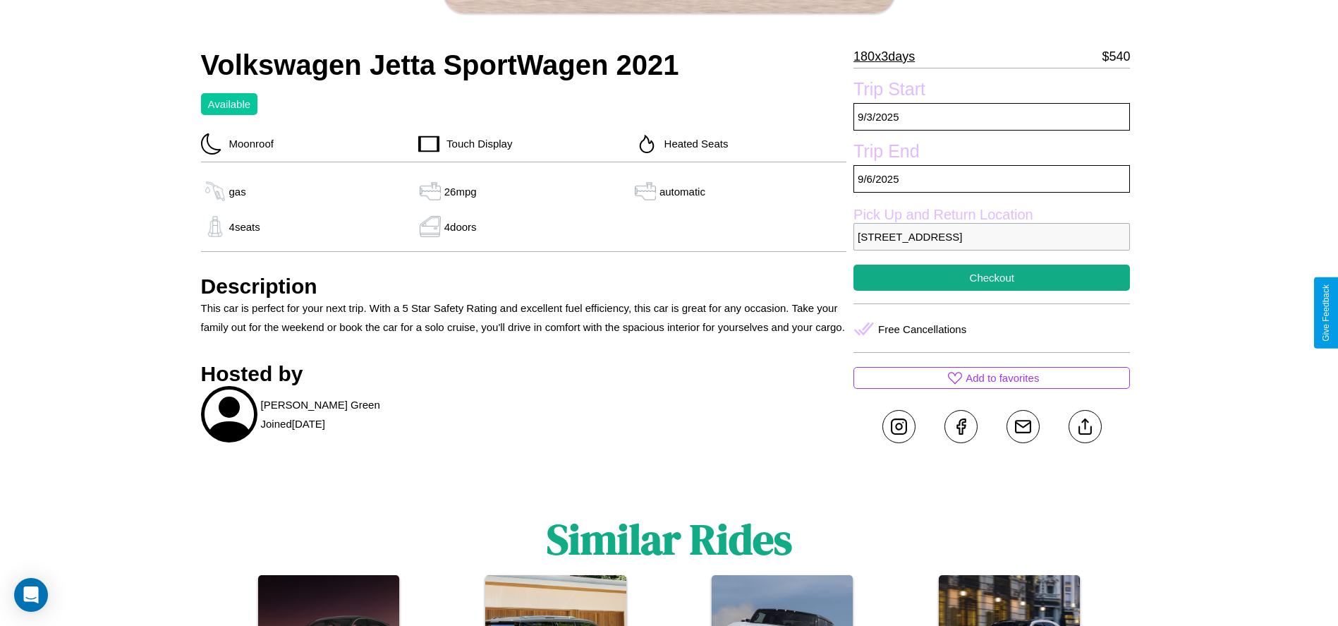
scroll to position [365, 0]
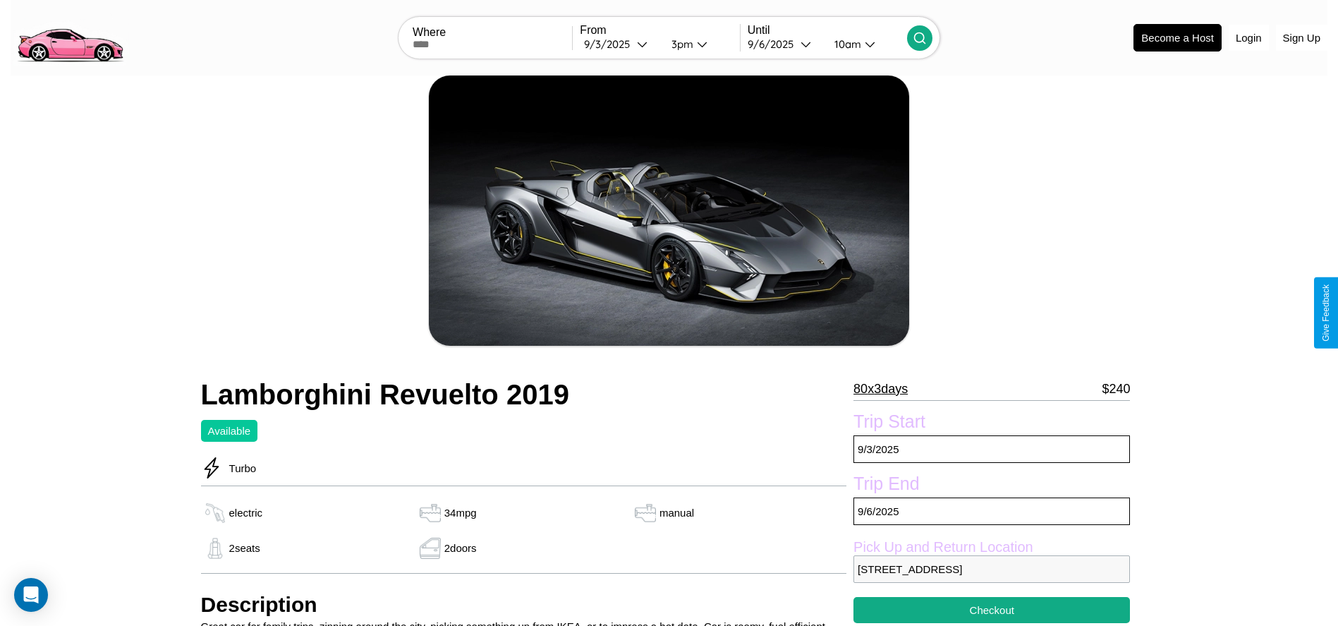
scroll to position [496, 0]
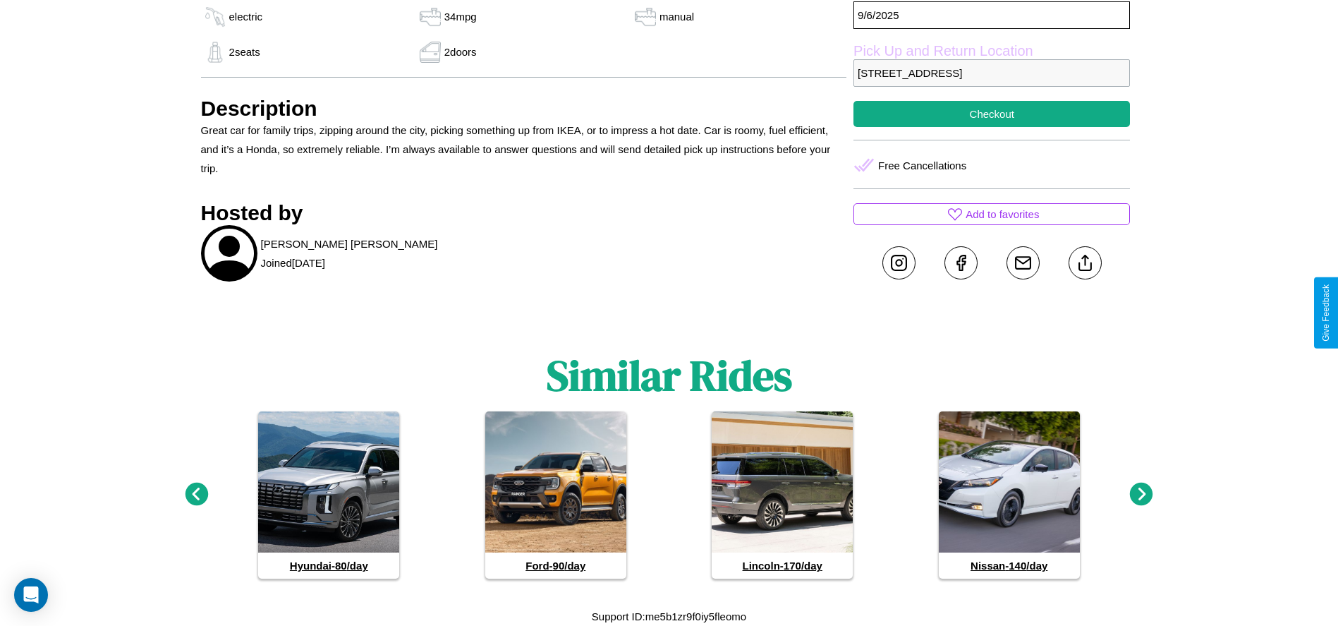
click at [1141, 495] on icon at bounding box center [1141, 494] width 23 height 23
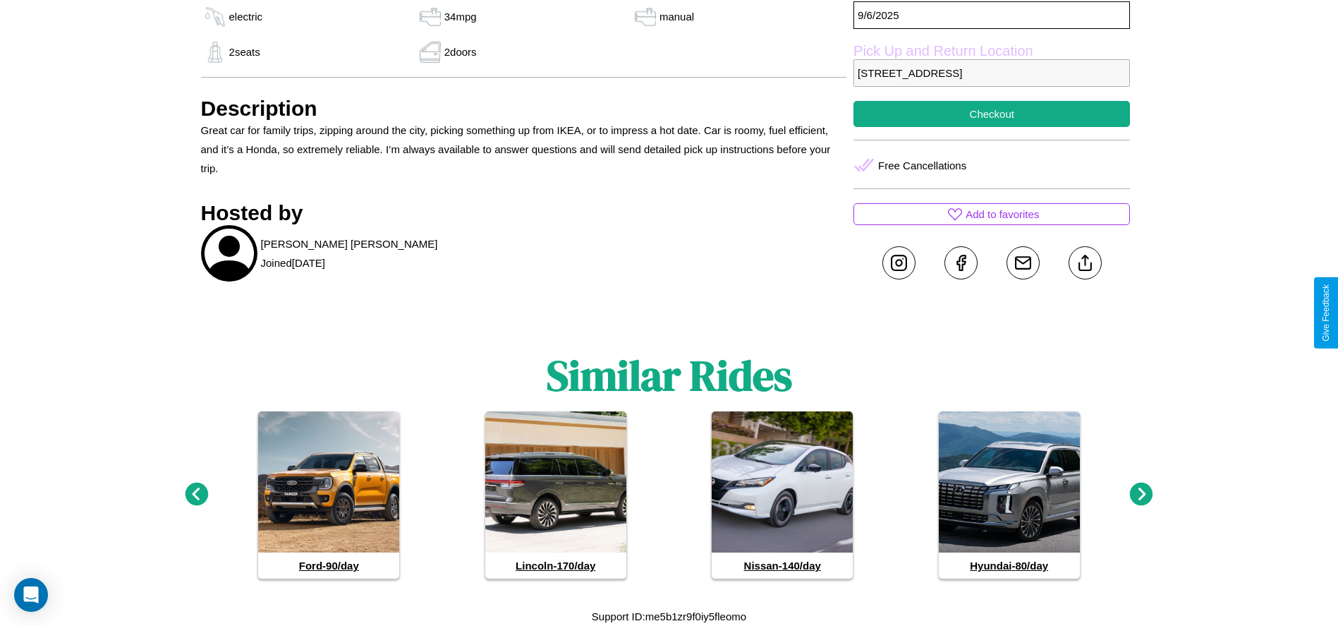
click at [1141, 495] on icon at bounding box center [1141, 494] width 23 height 23
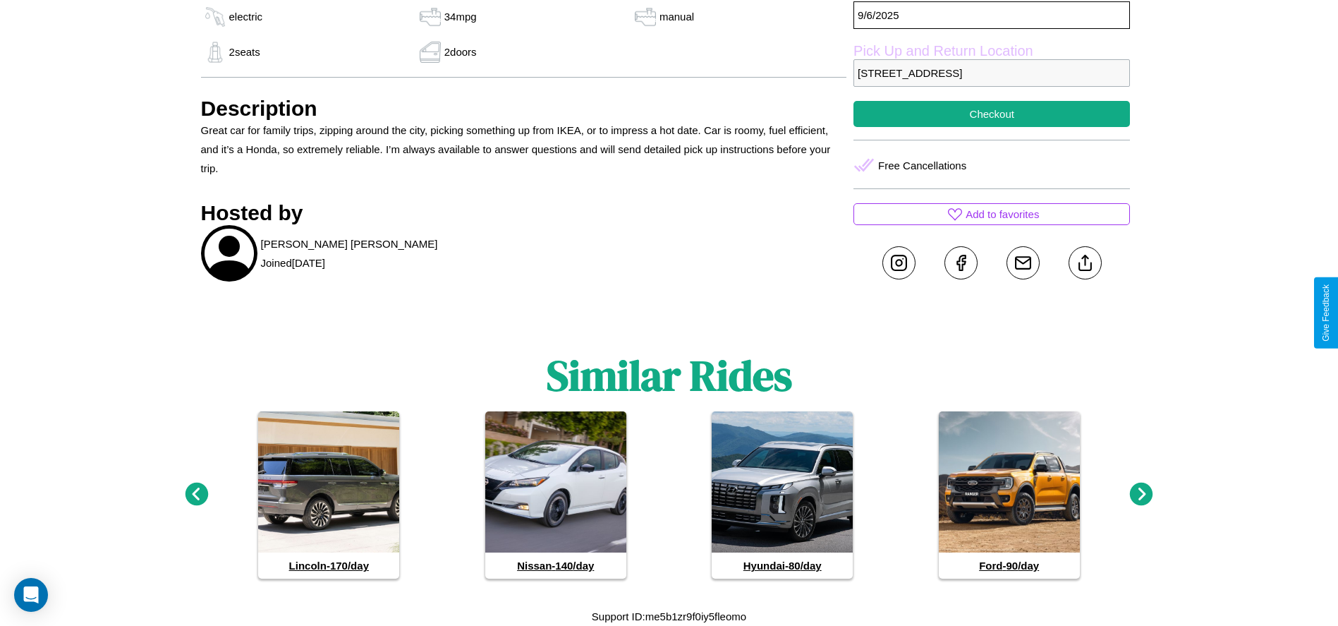
click at [1141, 495] on icon at bounding box center [1141, 494] width 23 height 23
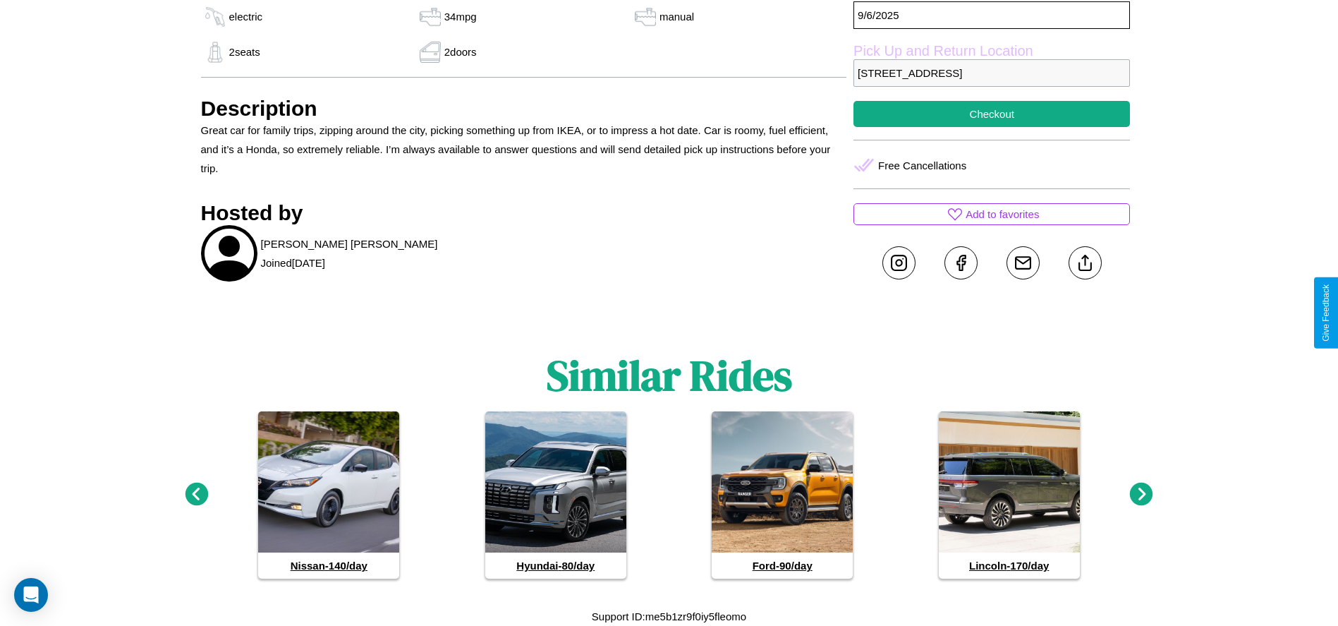
click at [196, 495] on icon at bounding box center [196, 494] width 23 height 23
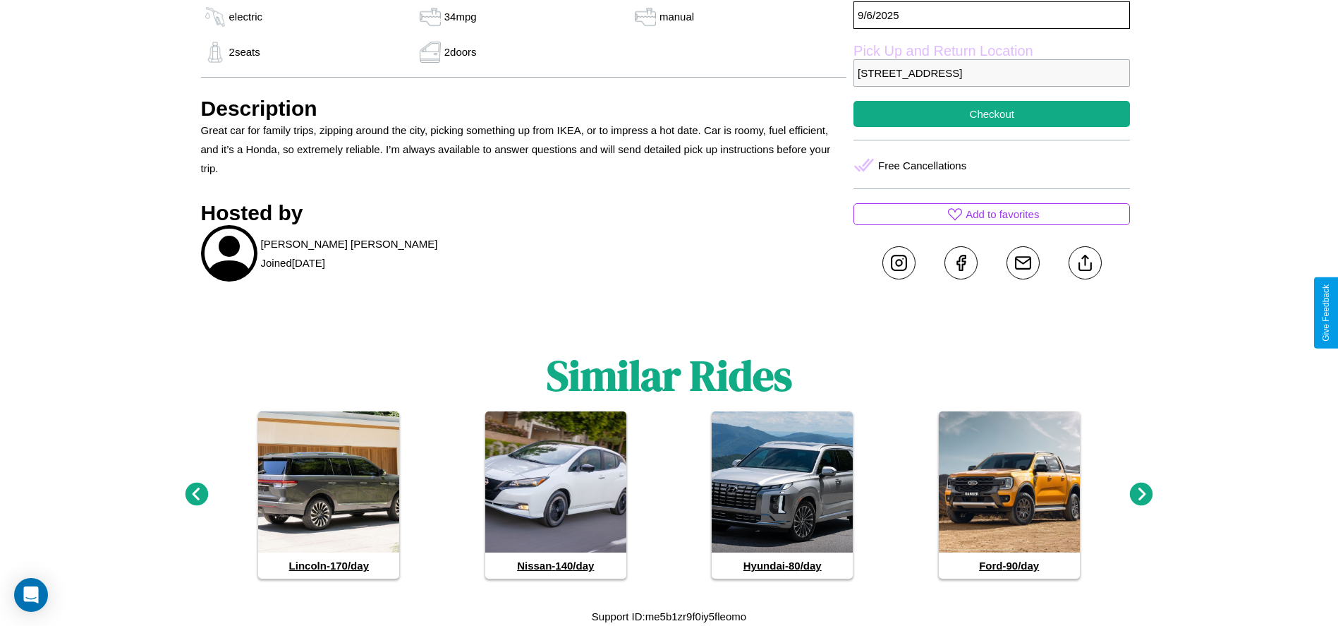
click at [1141, 495] on icon at bounding box center [1141, 494] width 23 height 23
